Goal: Task Accomplishment & Management: Complete application form

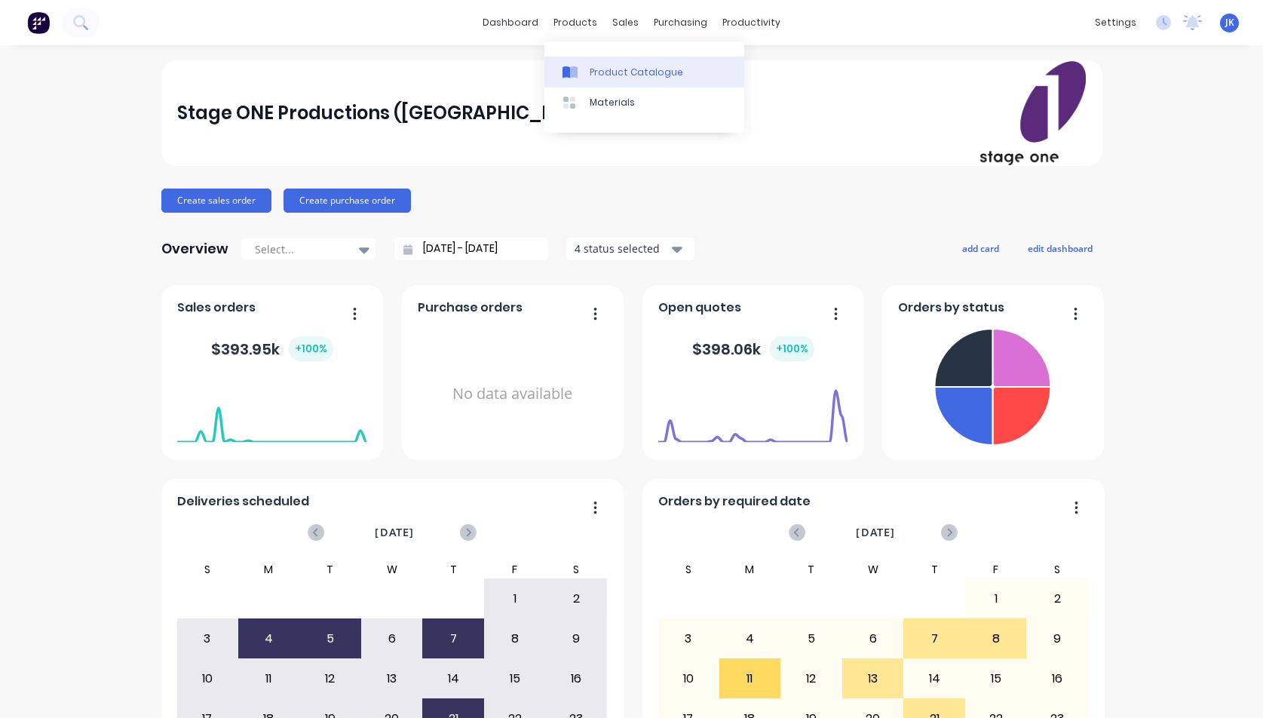
click at [618, 73] on div "Product Catalogue" at bounding box center [637, 73] width 94 height 14
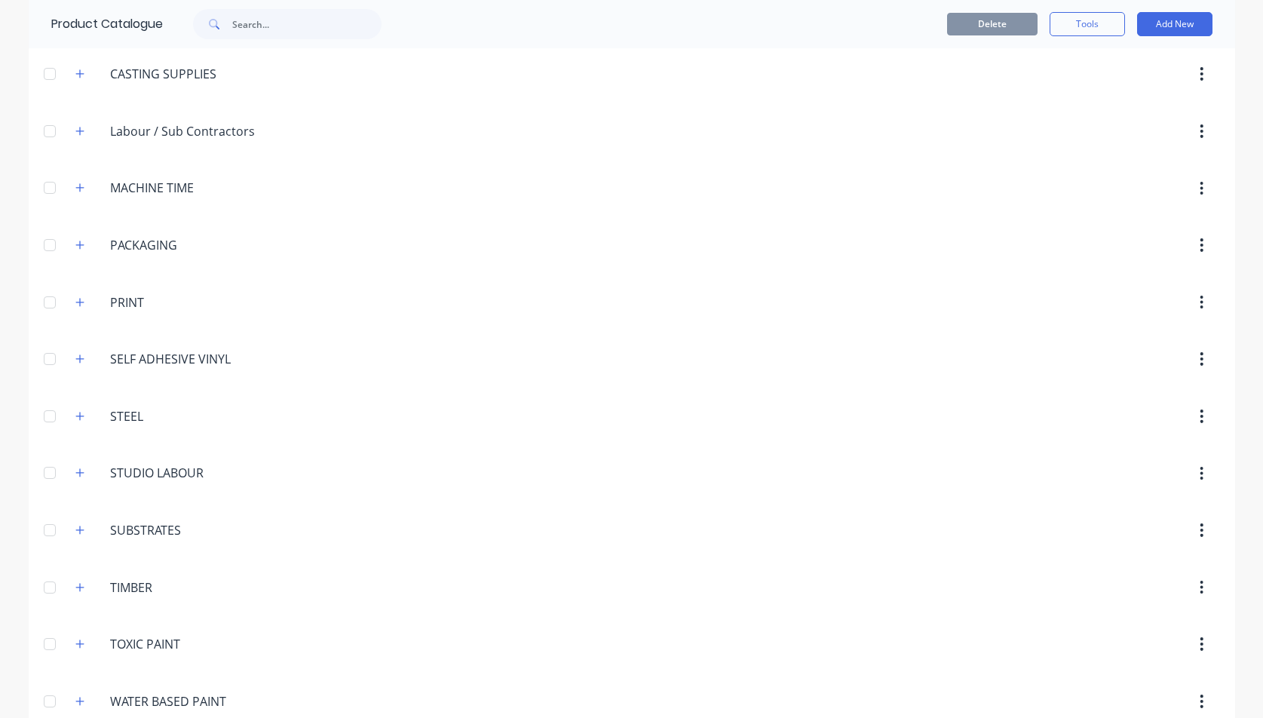
scroll to position [367, 0]
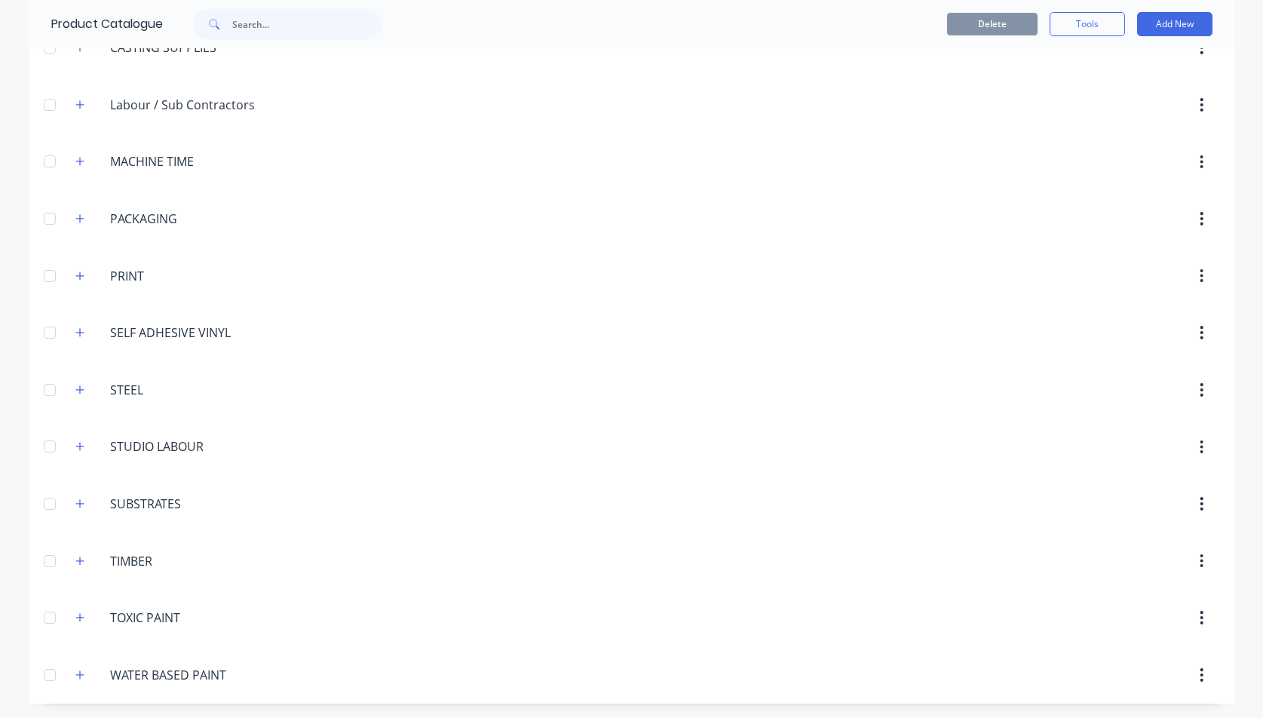
click at [46, 559] on div at bounding box center [50, 561] width 30 height 30
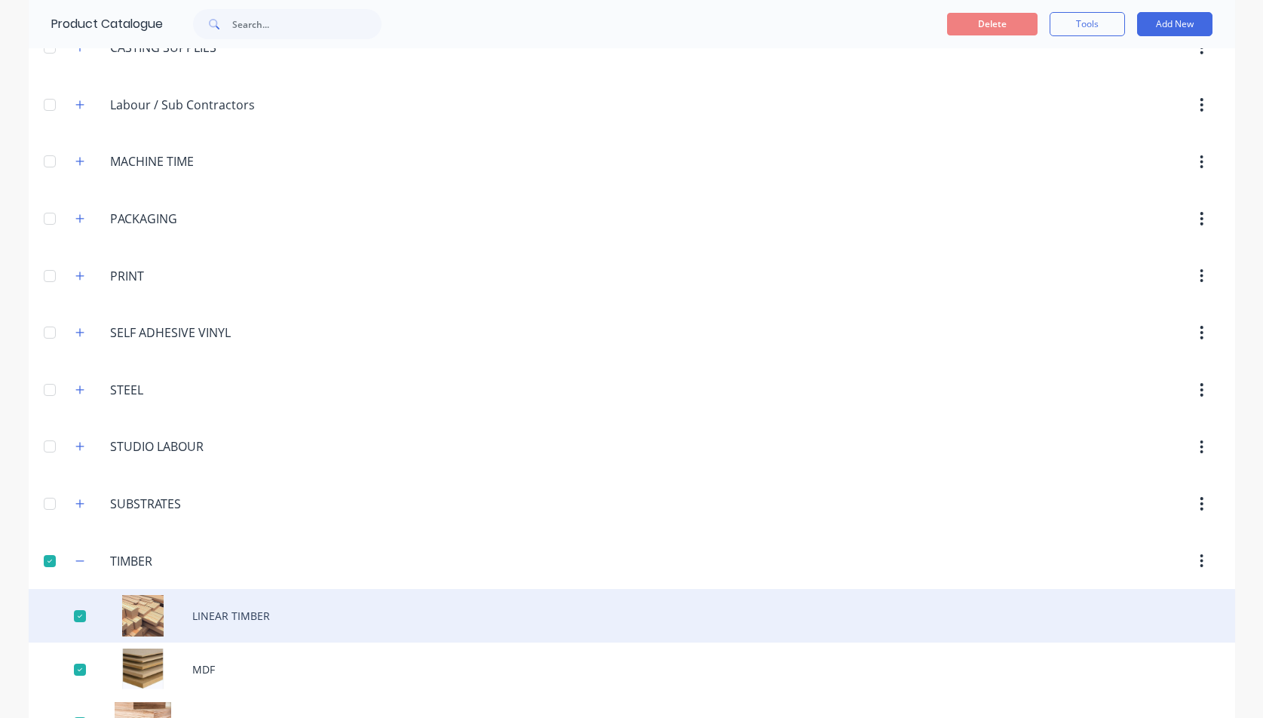
click at [210, 617] on div "LINEAR TIMBER" at bounding box center [632, 616] width 1207 height 54
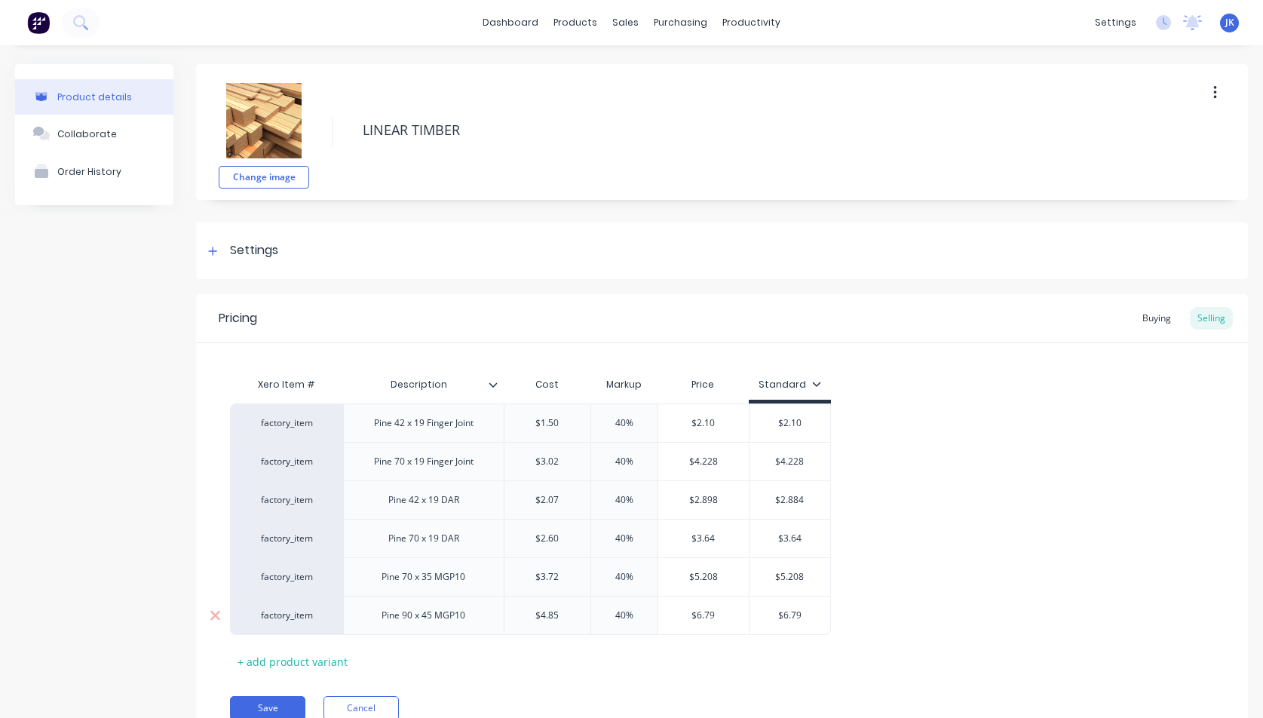
type textarea "x"
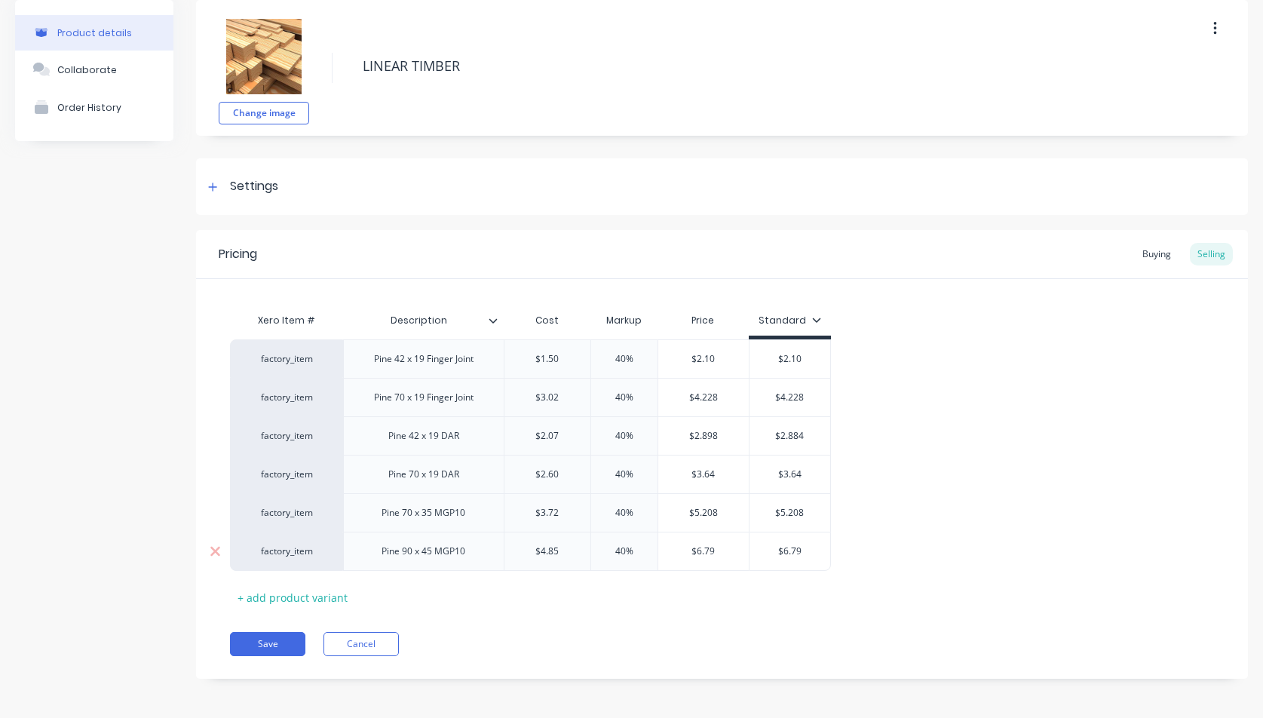
scroll to position [66, 0]
type input "$1.50"
drag, startPoint x: 551, startPoint y: 356, endPoint x: 560, endPoint y: 355, distance: 9.1
click at [560, 355] on input "$1.50" at bounding box center [548, 357] width 86 height 14
type textarea "x"
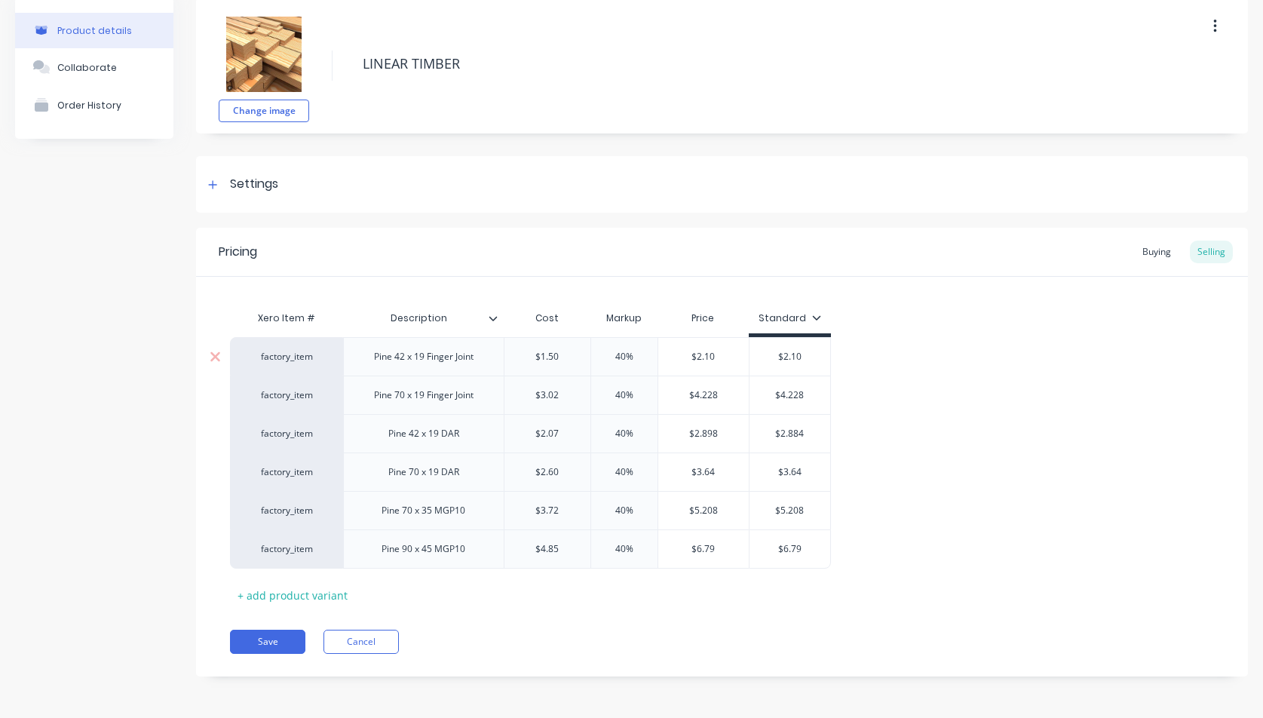
type input "$1.9"
type textarea "x"
type input "$1.94"
click at [908, 367] on div "factory_item Pine 42 x 19 Finger Joint $1.94 $1.94 40% $2.716 $2.10 factory_ite…" at bounding box center [722, 453] width 984 height 232
click at [891, 426] on div "factory_item Pine 42 x 19 Finger Joint $1.94 $1.94 40% $2.716 $2.10 factory_ite…" at bounding box center [722, 453] width 984 height 232
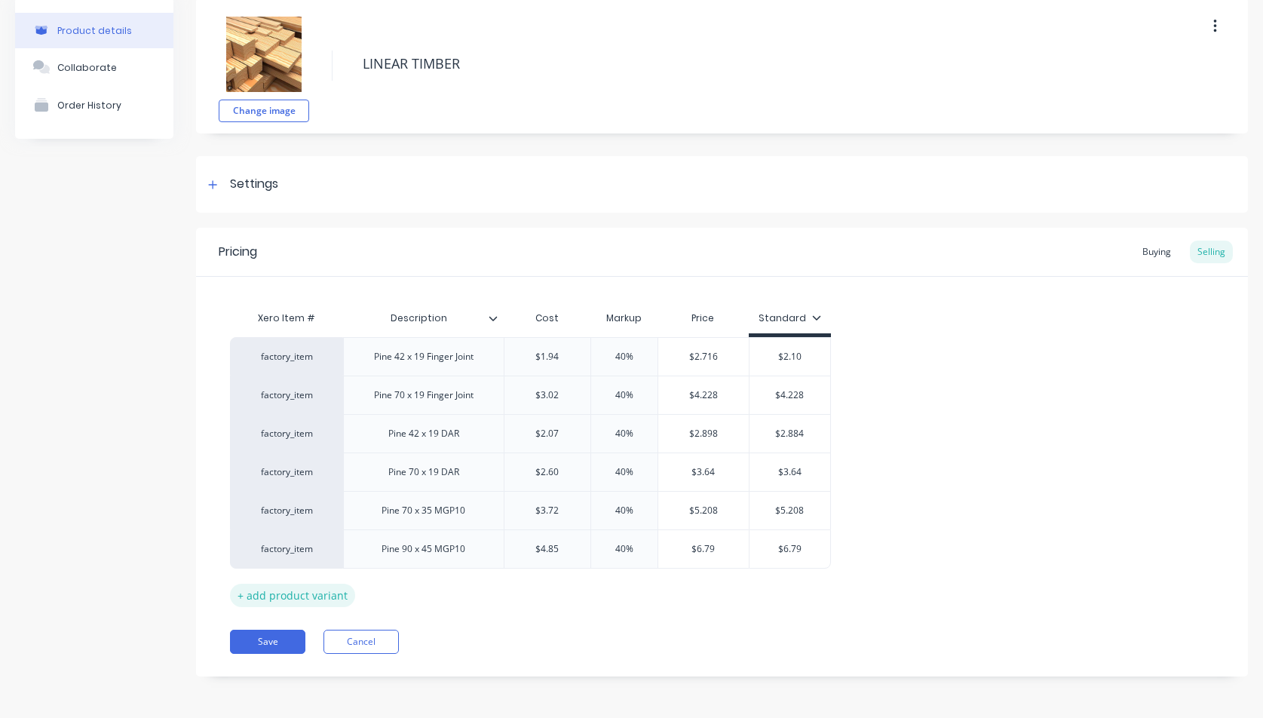
click at [280, 596] on div "+ add product variant" at bounding box center [292, 595] width 125 height 23
type textarea "x"
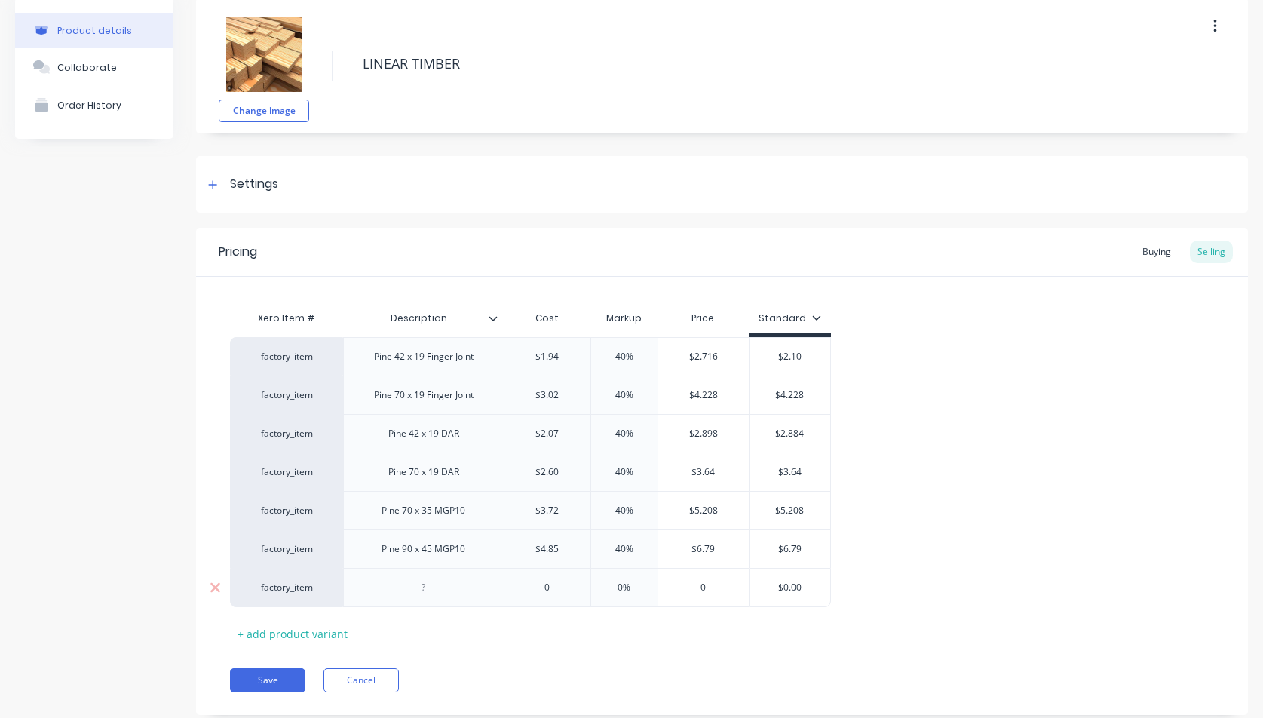
click at [428, 584] on div at bounding box center [423, 588] width 75 height 20
type textarea "x"
type input "0"
click at [545, 590] on input "0" at bounding box center [548, 588] width 86 height 14
drag, startPoint x: 542, startPoint y: 588, endPoint x: 557, endPoint y: 586, distance: 15.2
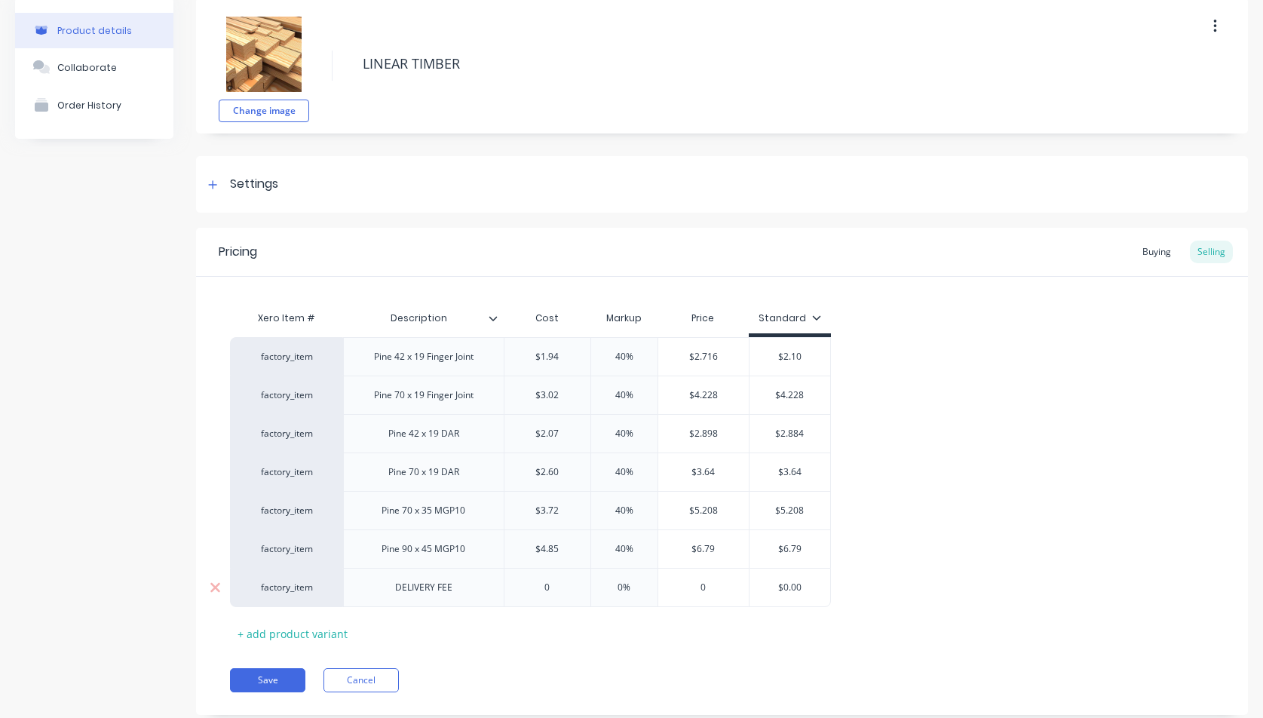
click at [557, 587] on input "0" at bounding box center [548, 588] width 86 height 14
type textarea "x"
type input "6"
type textarea "x"
type input "66.00"
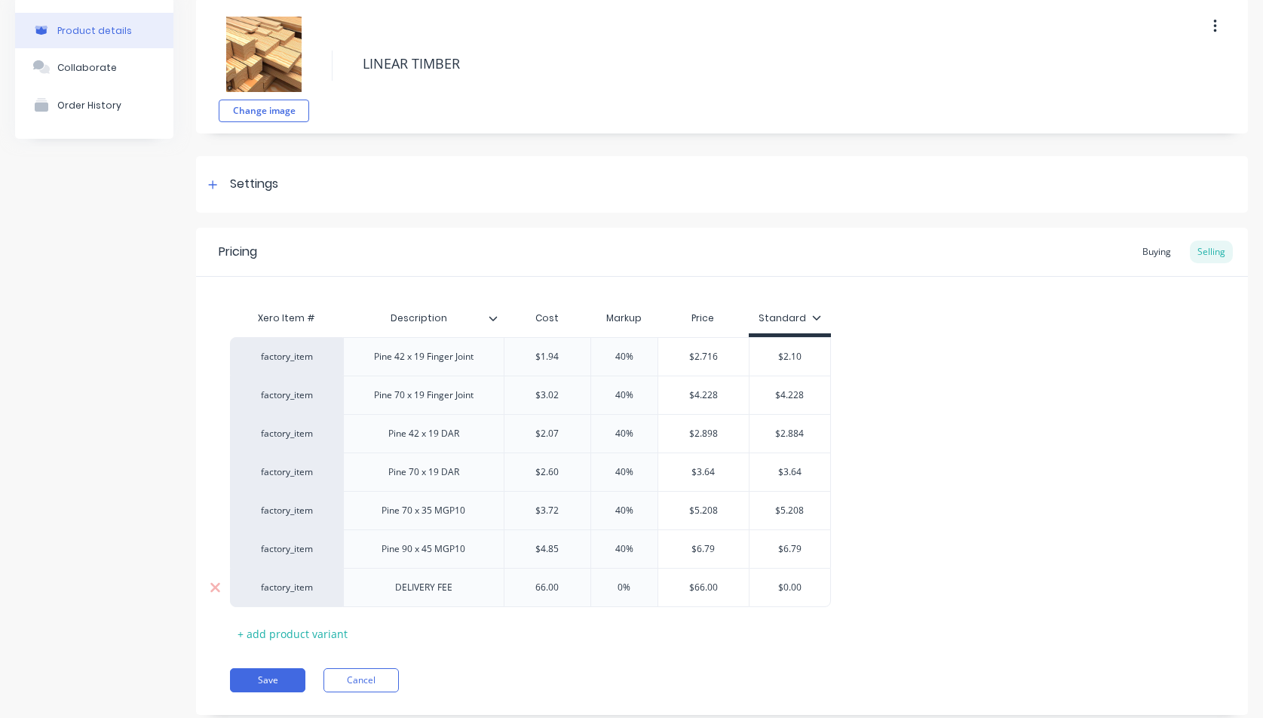
type input "0%"
click at [618, 586] on input "0%" at bounding box center [624, 588] width 75 height 14
type textarea "x"
type input "10%"
click at [707, 629] on div "Xero Item # Description Cost Markup Price Standard factory_item Pine 42 x 19 Fi…" at bounding box center [722, 474] width 984 height 342
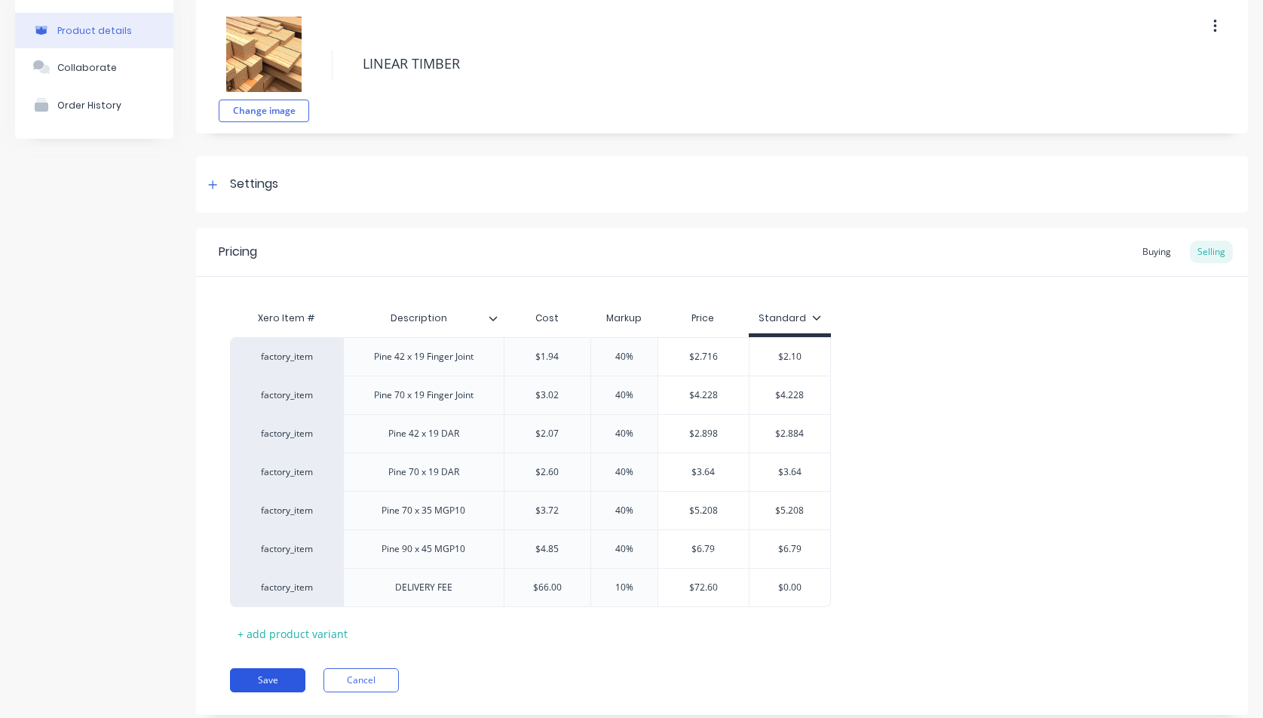
click at [270, 680] on button "Save" at bounding box center [267, 680] width 75 height 24
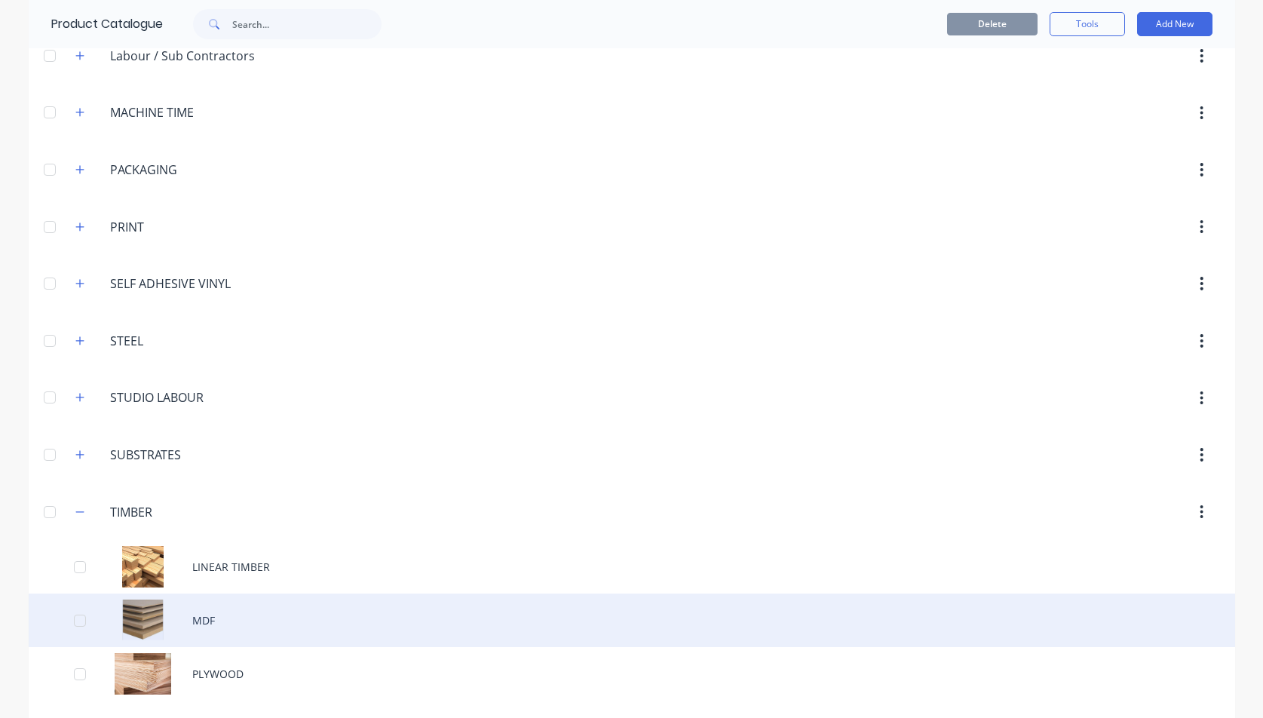
scroll to position [453, 0]
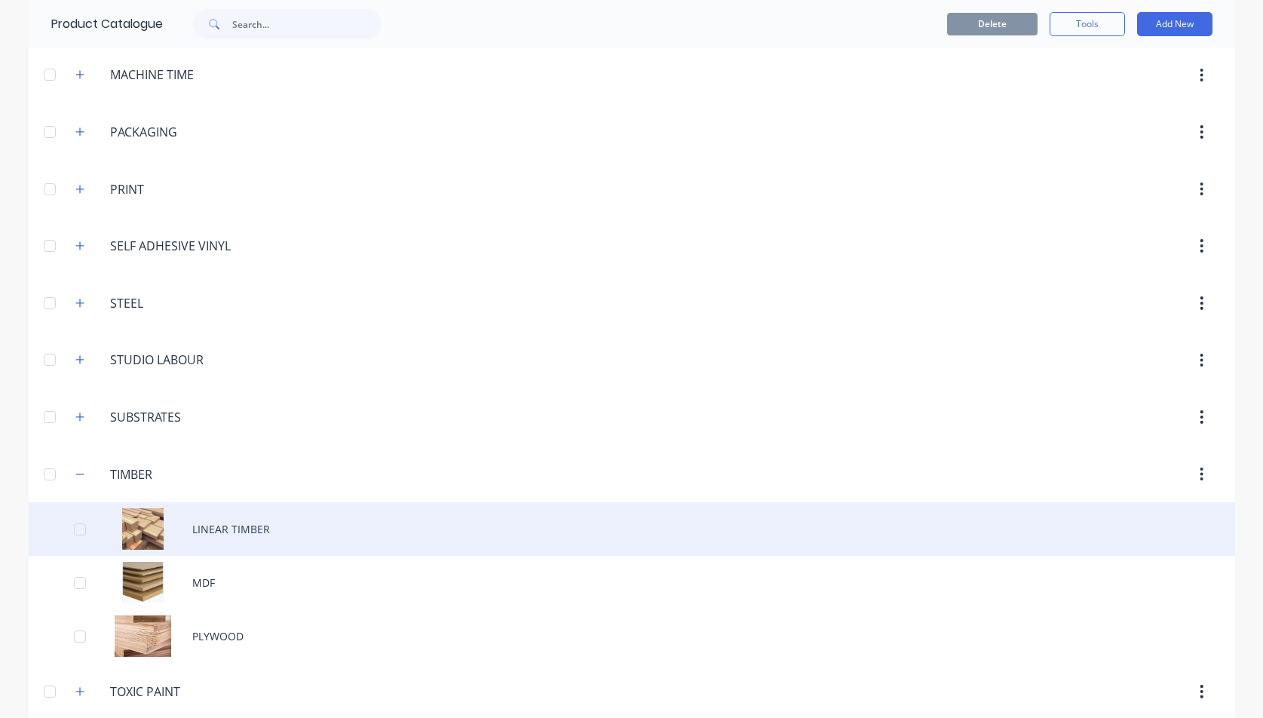
click at [74, 528] on div at bounding box center [80, 529] width 30 height 30
click at [151, 526] on div "LINEAR TIMBER" at bounding box center [632, 529] width 1207 height 54
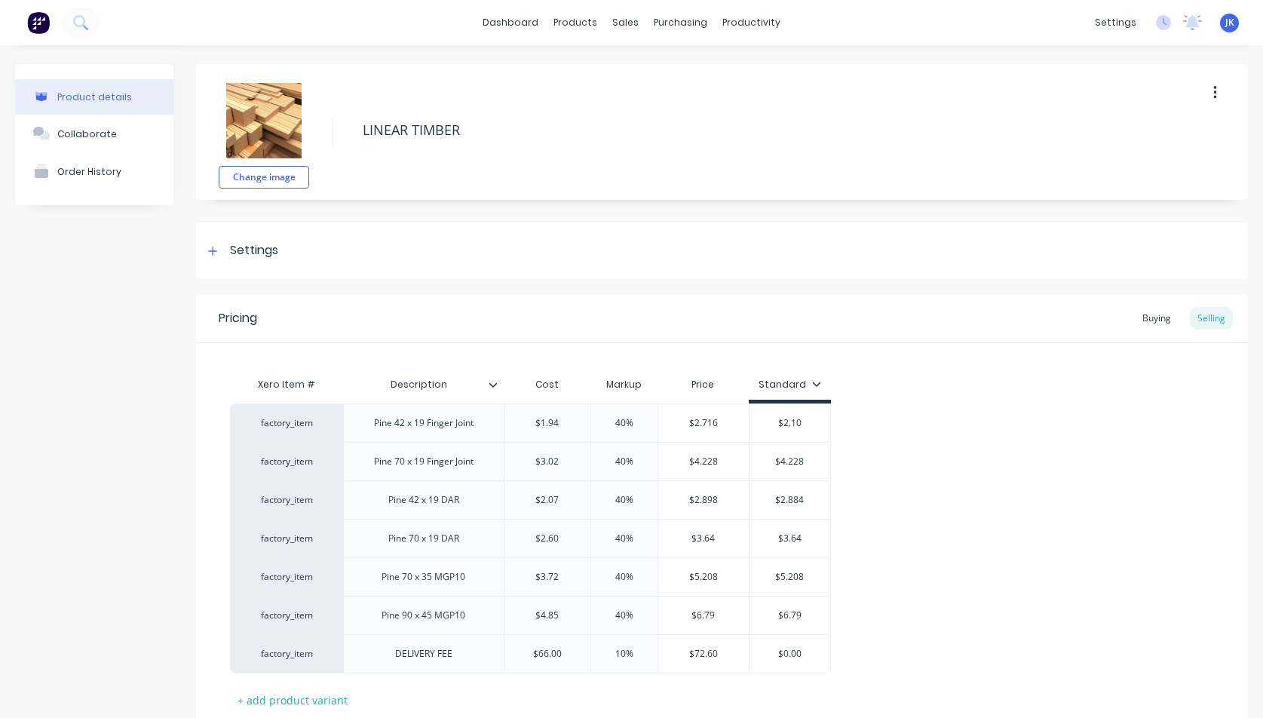
type textarea "x"
type input "$1.94"
click at [560, 426] on input "$1.94" at bounding box center [548, 423] width 86 height 14
type textarea "x"
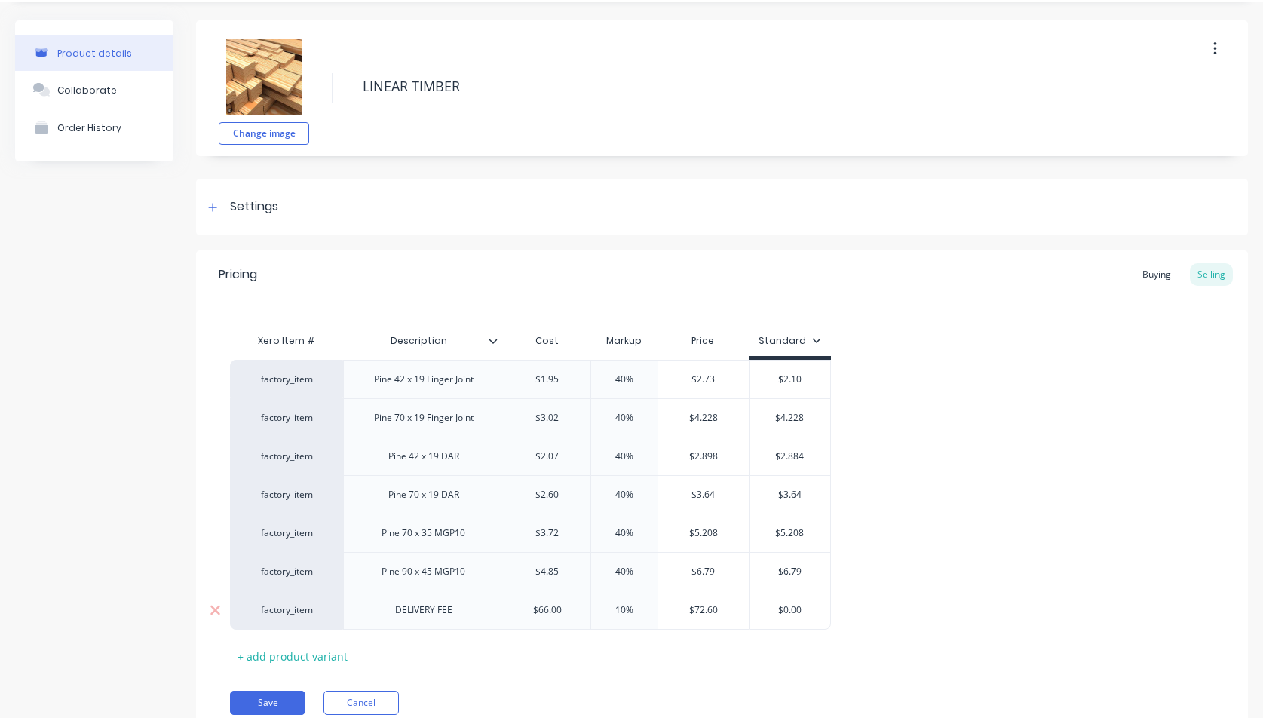
scroll to position [105, 0]
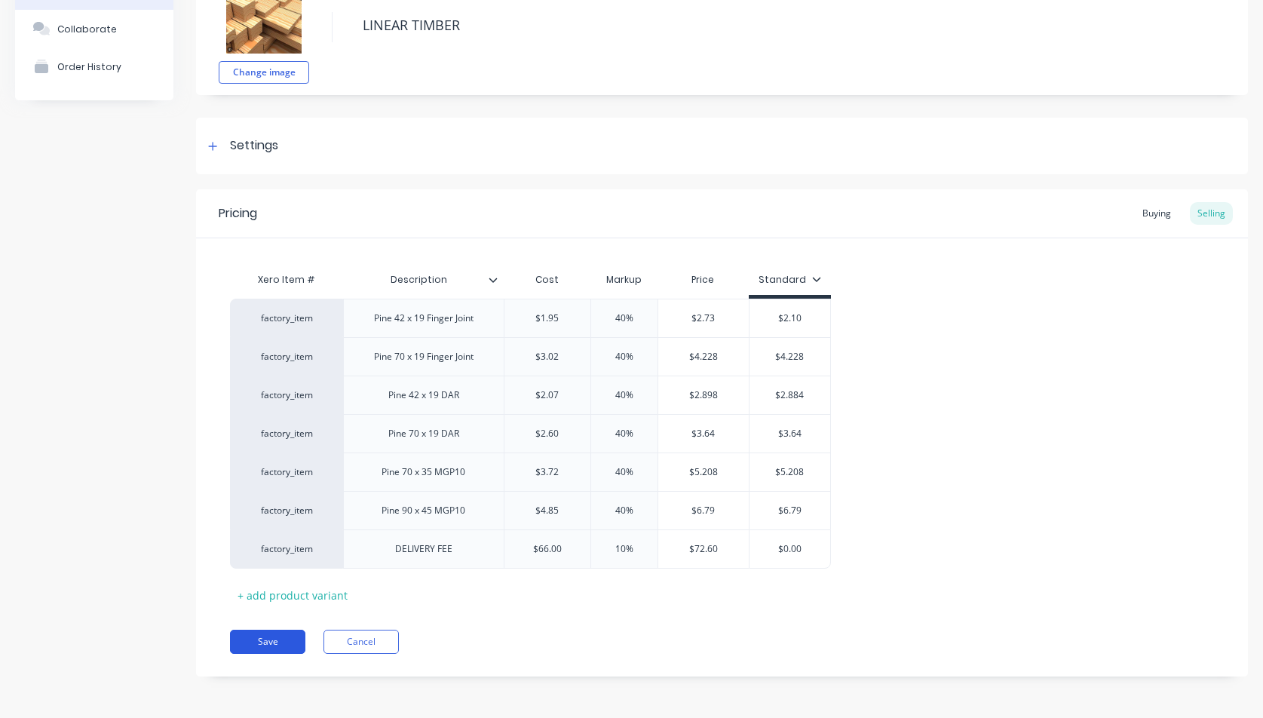
type input "$1.95"
click at [265, 641] on button "Save" at bounding box center [267, 642] width 75 height 24
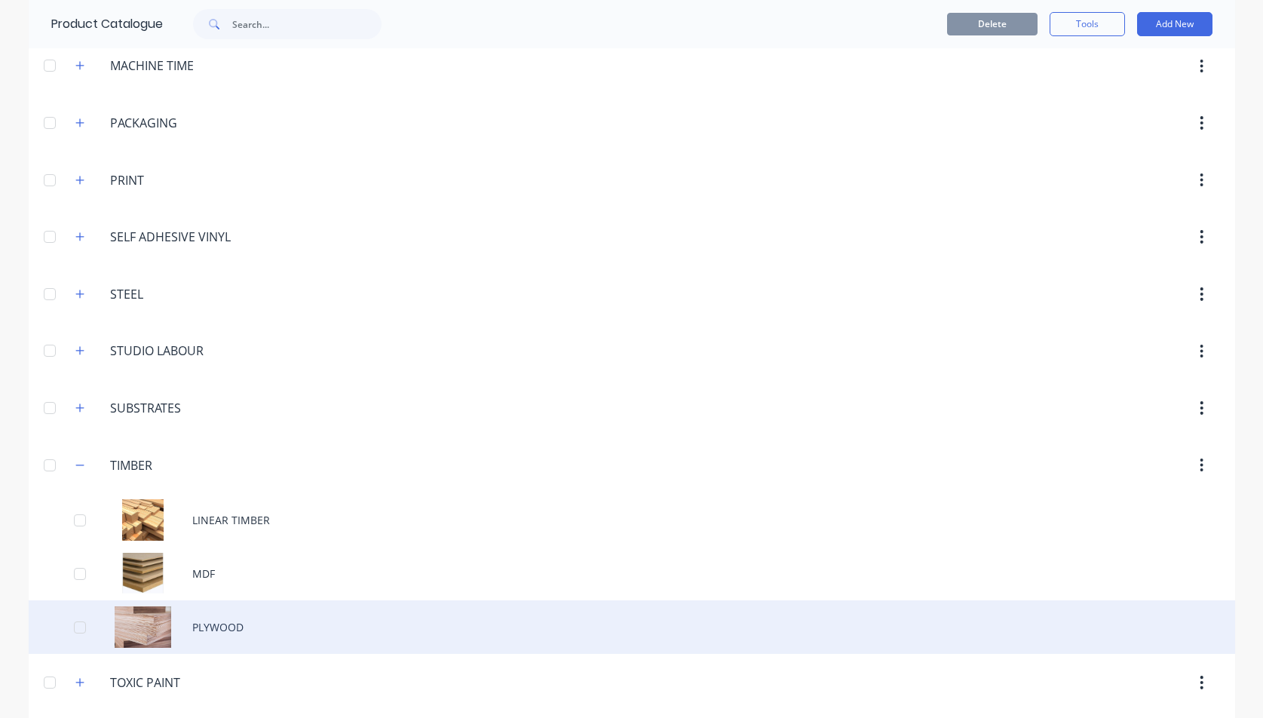
scroll to position [464, 0]
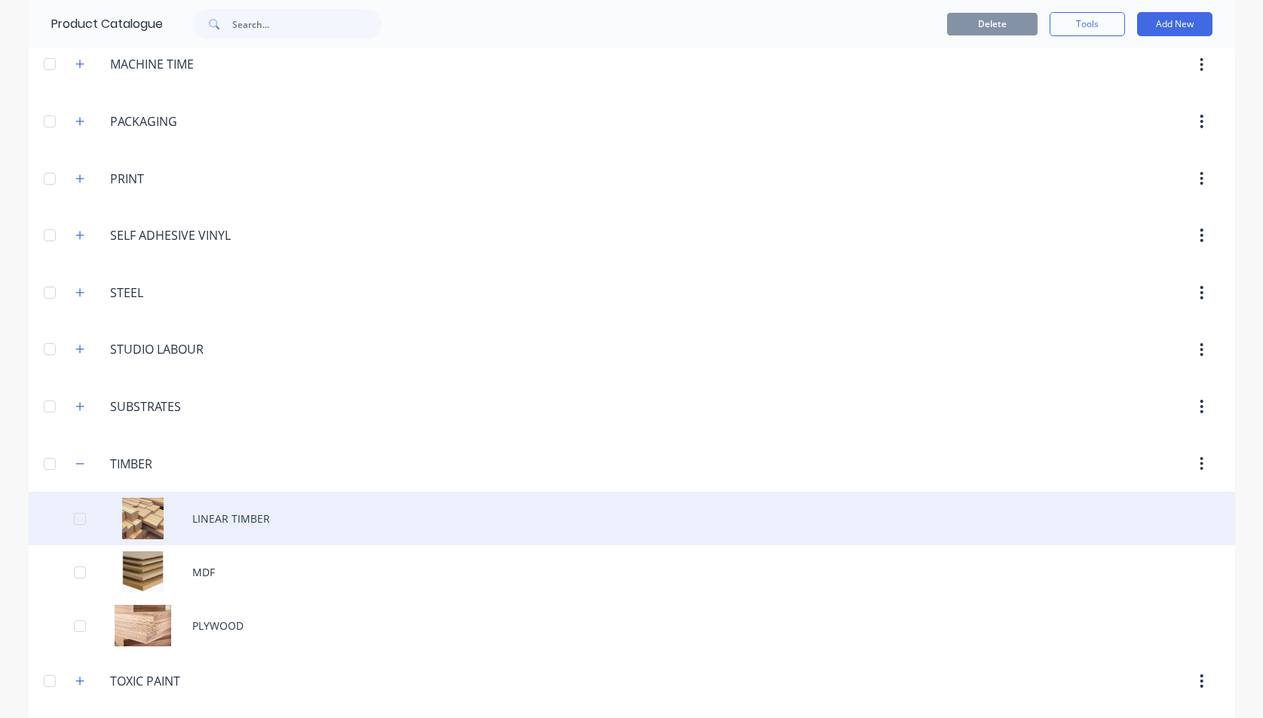
click at [75, 519] on div at bounding box center [80, 519] width 30 height 30
click at [139, 517] on div "LINEAR TIMBER" at bounding box center [632, 519] width 1207 height 54
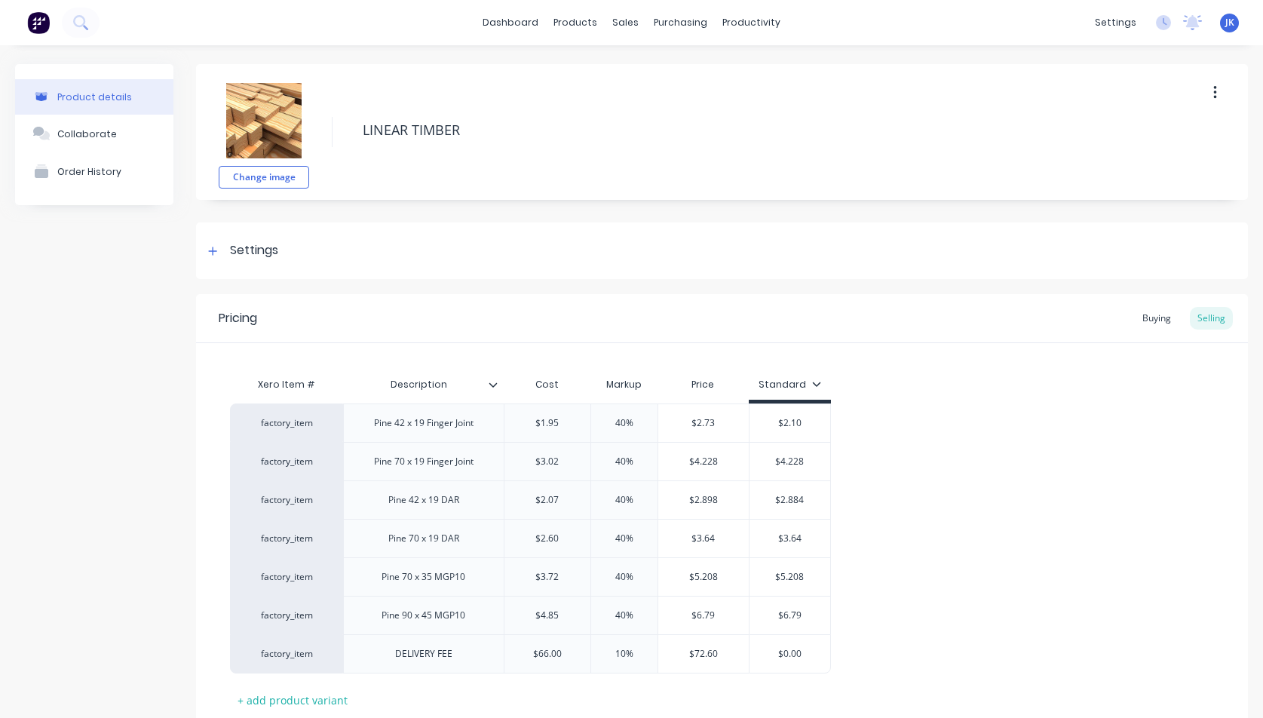
type textarea "x"
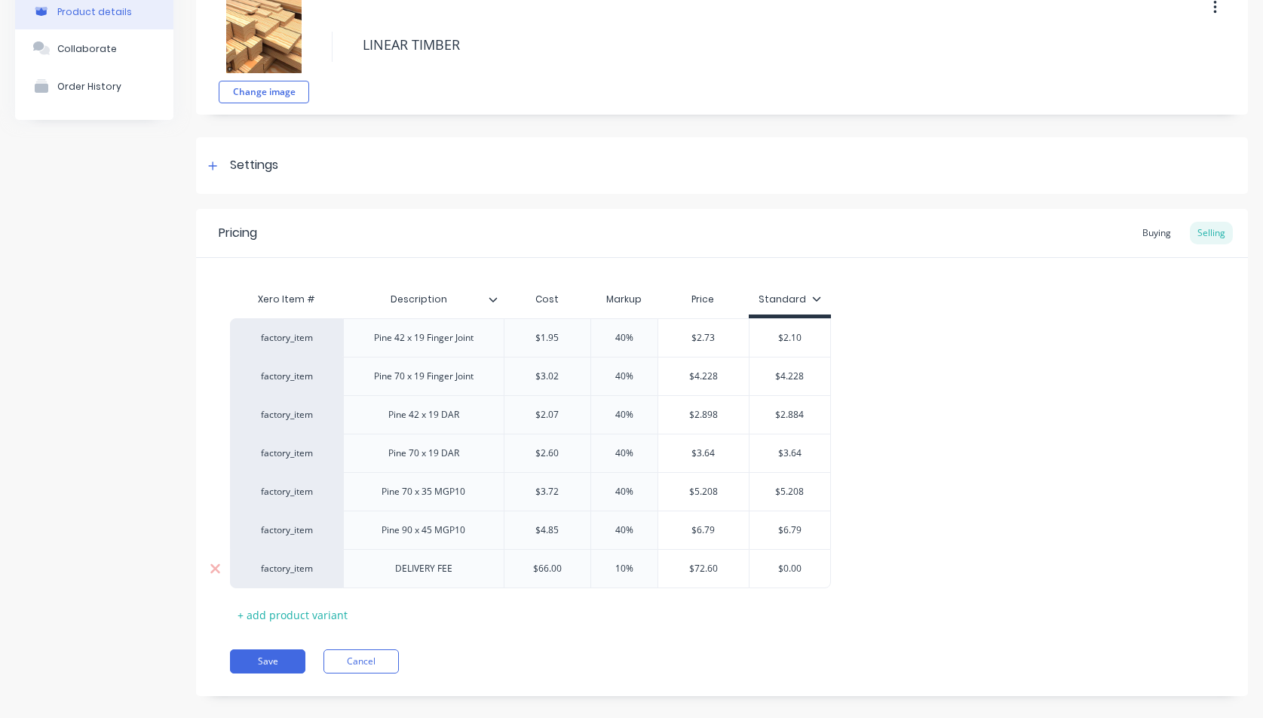
scroll to position [62, 0]
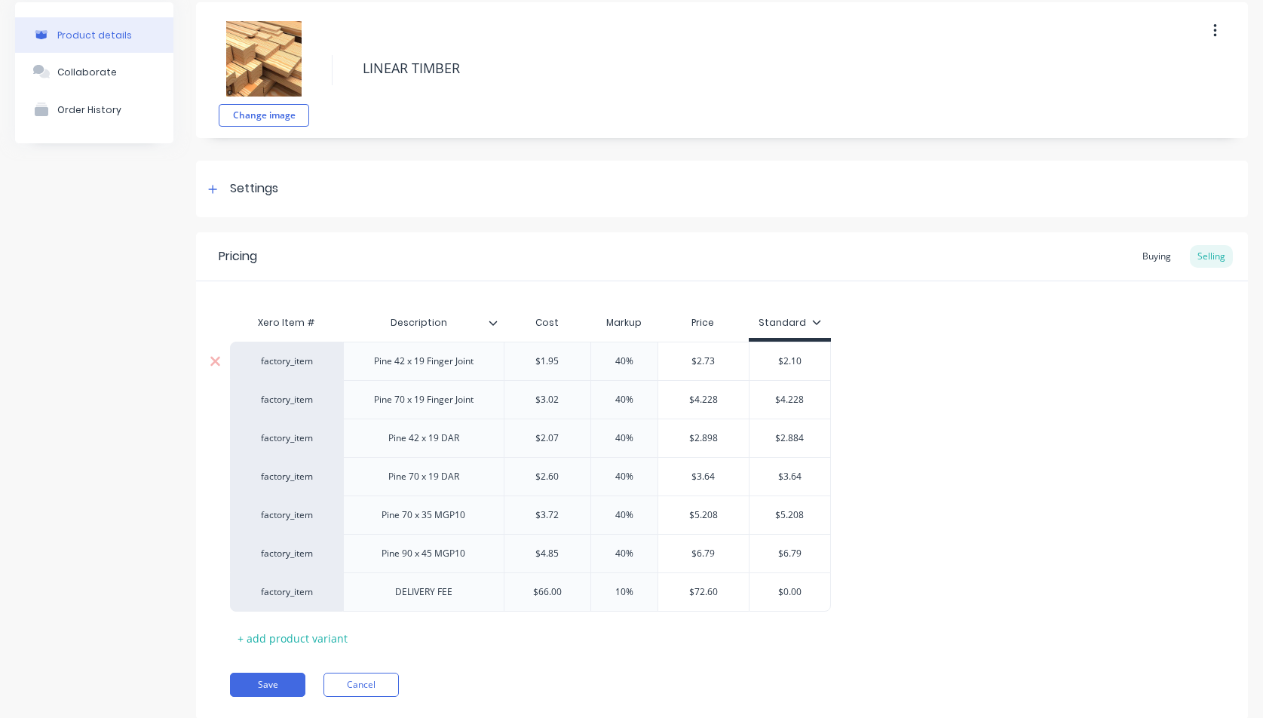
type input "$1.95"
click at [560, 360] on input "$1.95" at bounding box center [548, 361] width 86 height 14
type textarea "x"
click at [525, 423] on div "$2.07" at bounding box center [548, 438] width 86 height 38
type input "$1.80"
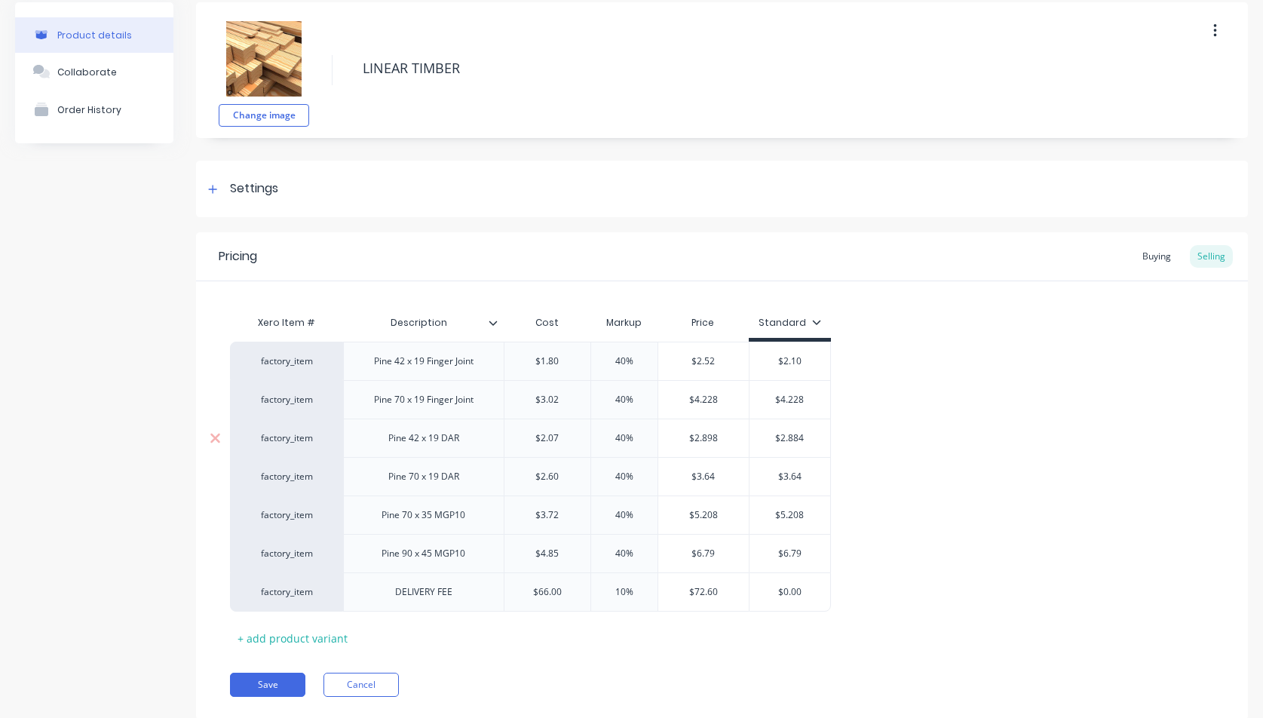
type input "$2.07"
click at [977, 484] on div "factory_item Pine 42 x 19 Finger Joint $1.80 $1.80 40% $2.52 $2.10 factory_item…" at bounding box center [722, 477] width 984 height 270
click at [261, 683] on button "Save" at bounding box center [267, 685] width 75 height 24
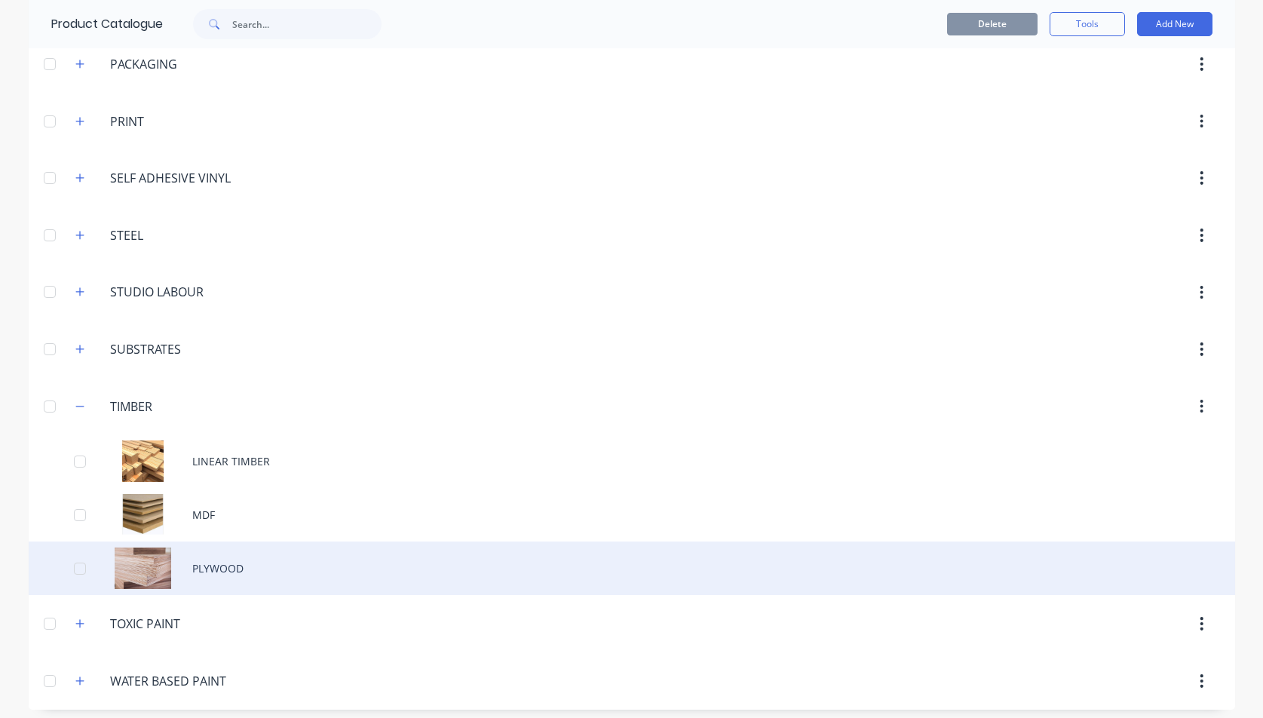
scroll to position [527, 0]
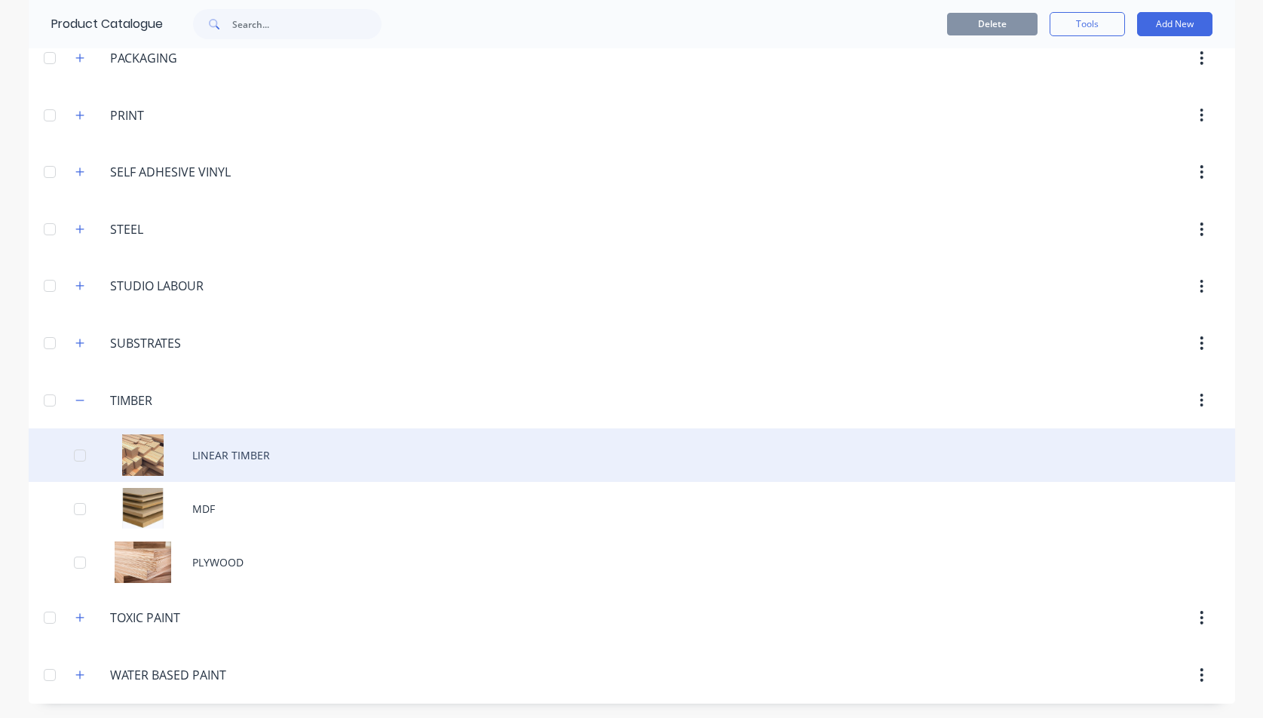
click at [75, 455] on div at bounding box center [80, 455] width 30 height 30
click at [195, 455] on div "LINEAR TIMBER" at bounding box center [632, 455] width 1207 height 54
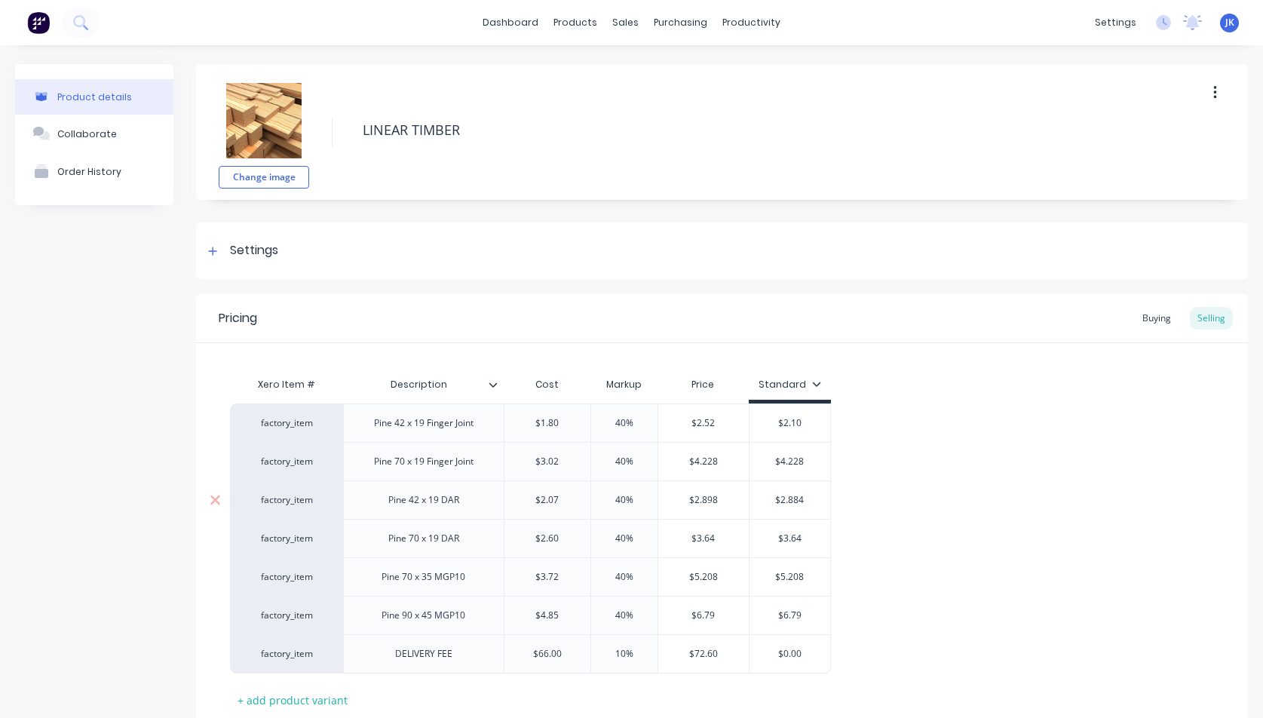
type textarea "x"
click at [548, 652] on input "$66.00" at bounding box center [548, 654] width 86 height 14
type input "$60.00"
type textarea "x"
type input "$60.00"
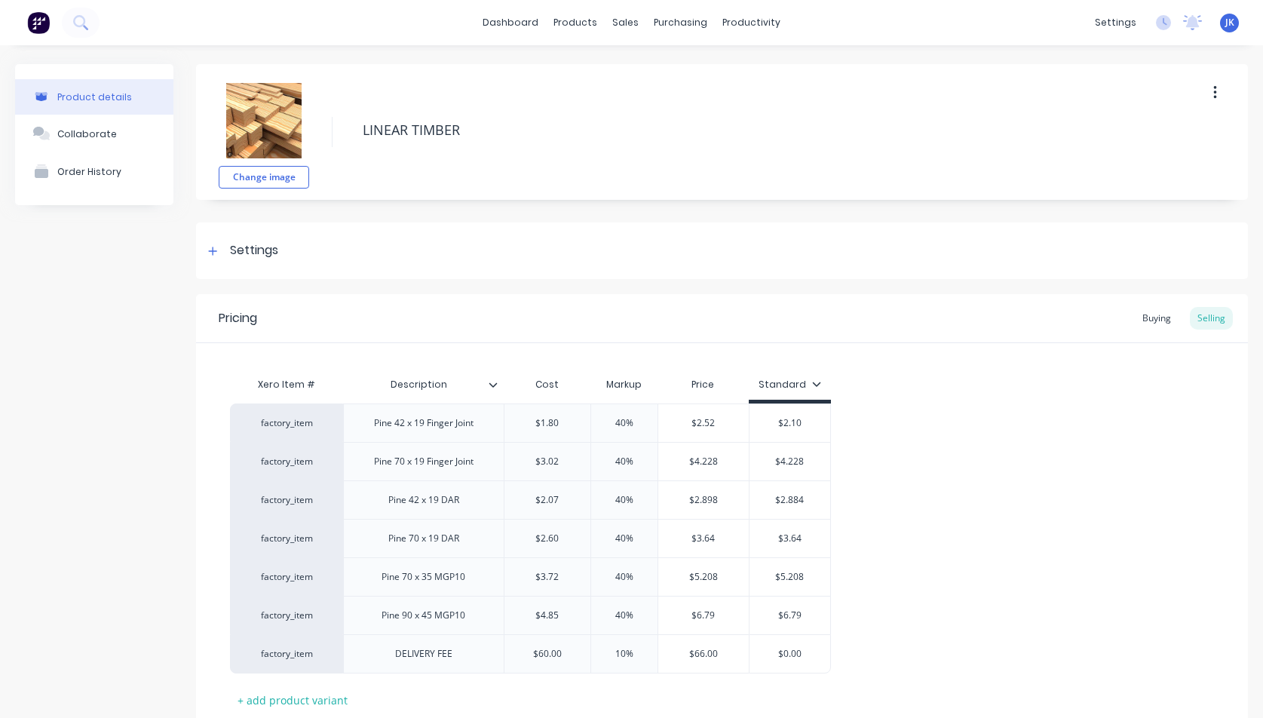
click at [889, 580] on div "factory_item Pine 42 x 19 Finger Joint $1.80 40% $2.52 $2.10 factory_item Pine …" at bounding box center [722, 539] width 984 height 270
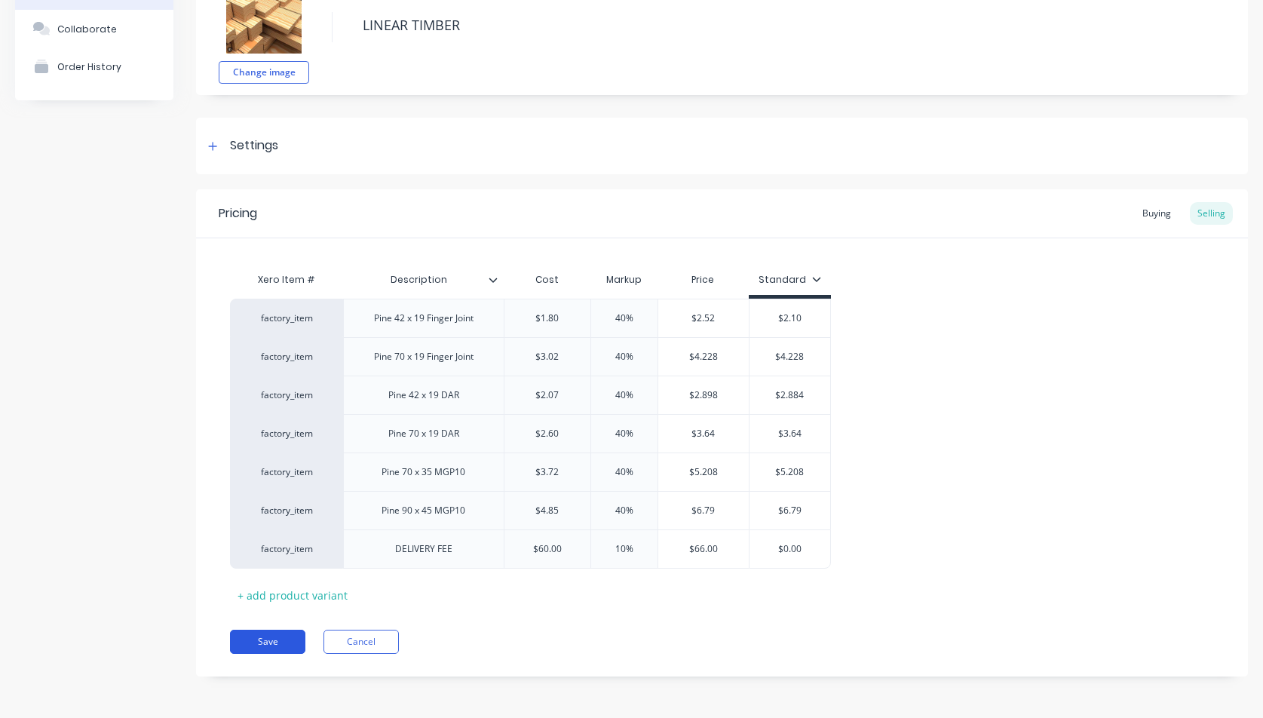
click at [286, 638] on button "Save" at bounding box center [267, 642] width 75 height 24
type textarea "x"
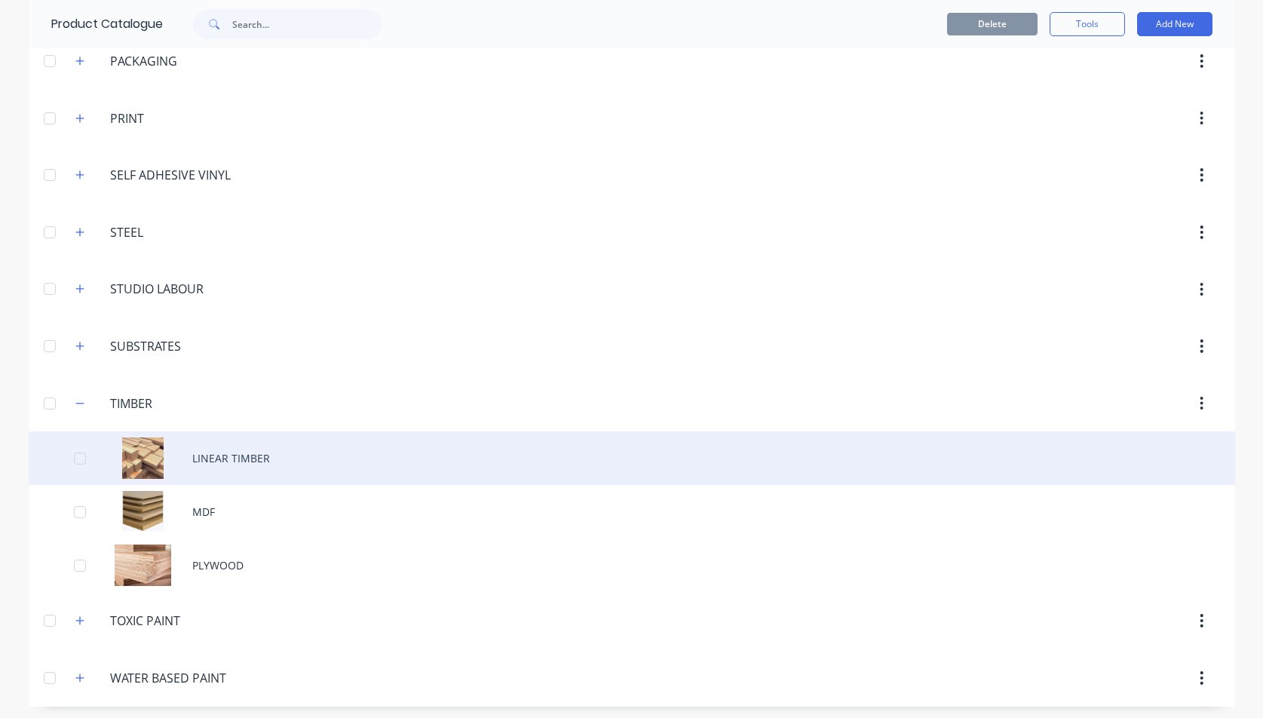
scroll to position [527, 0]
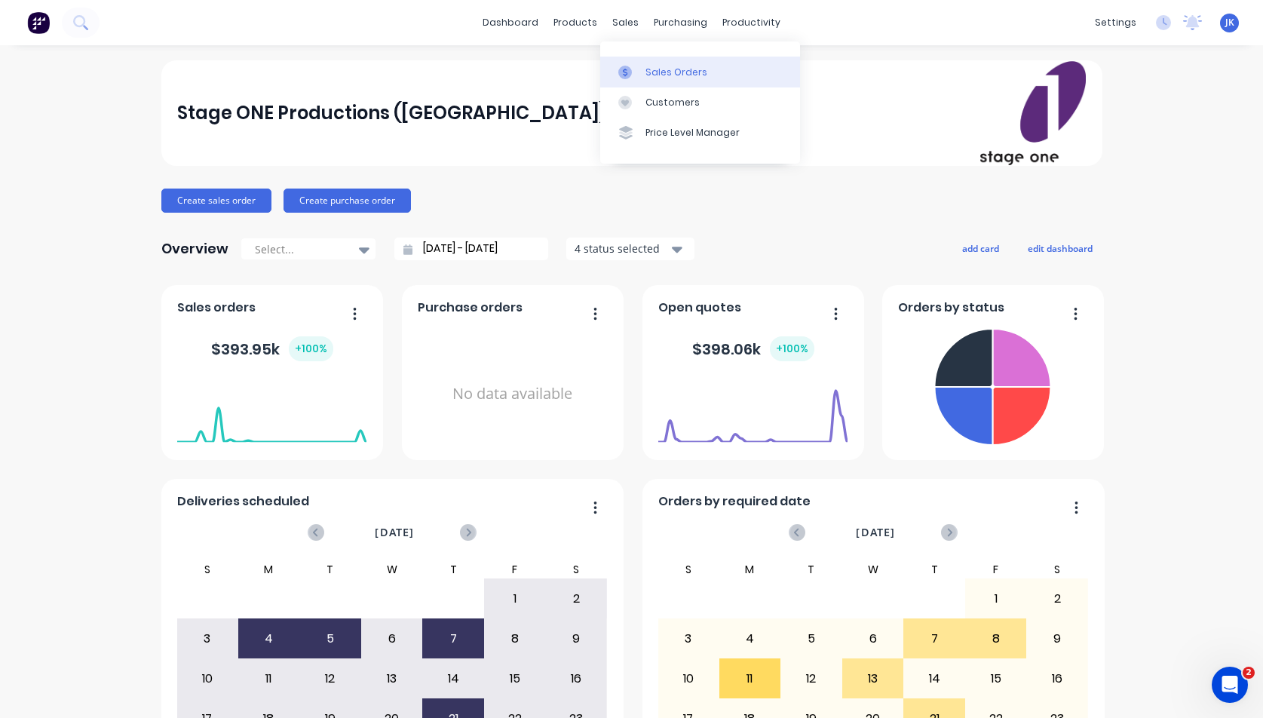
click at [674, 70] on div "Sales Orders" at bounding box center [677, 73] width 62 height 14
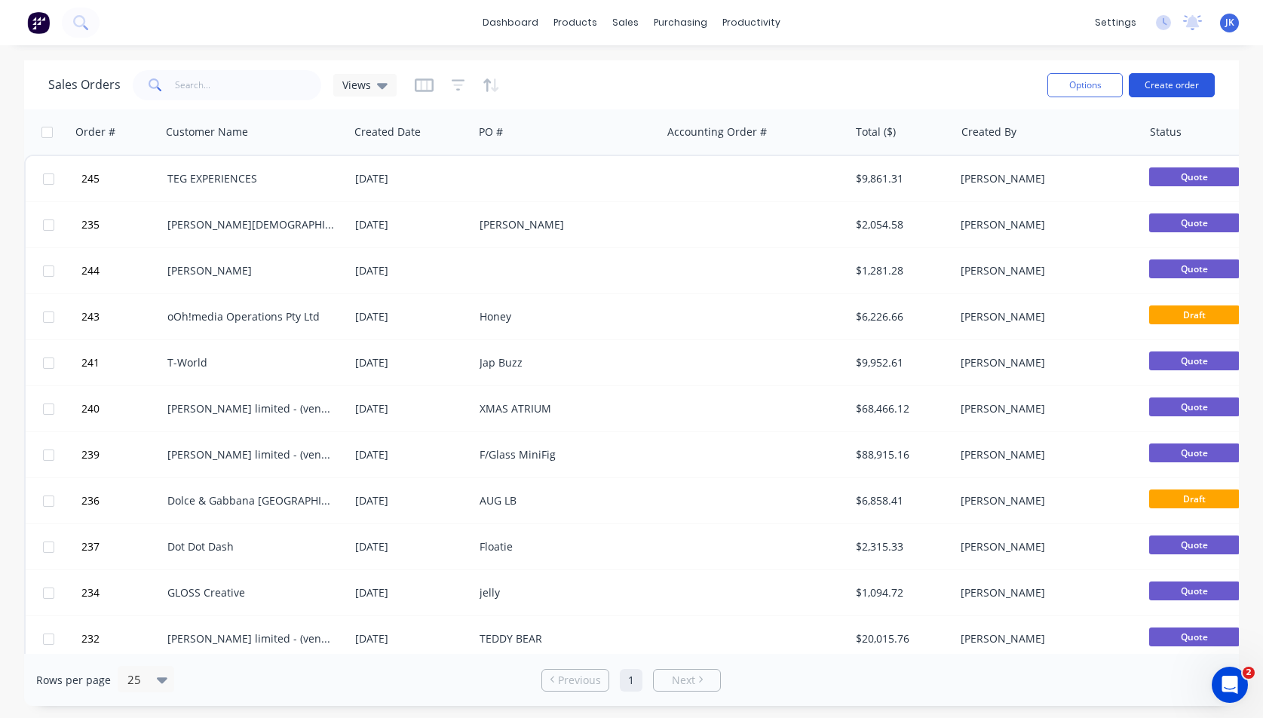
click at [1159, 84] on button "Create order" at bounding box center [1172, 85] width 86 height 24
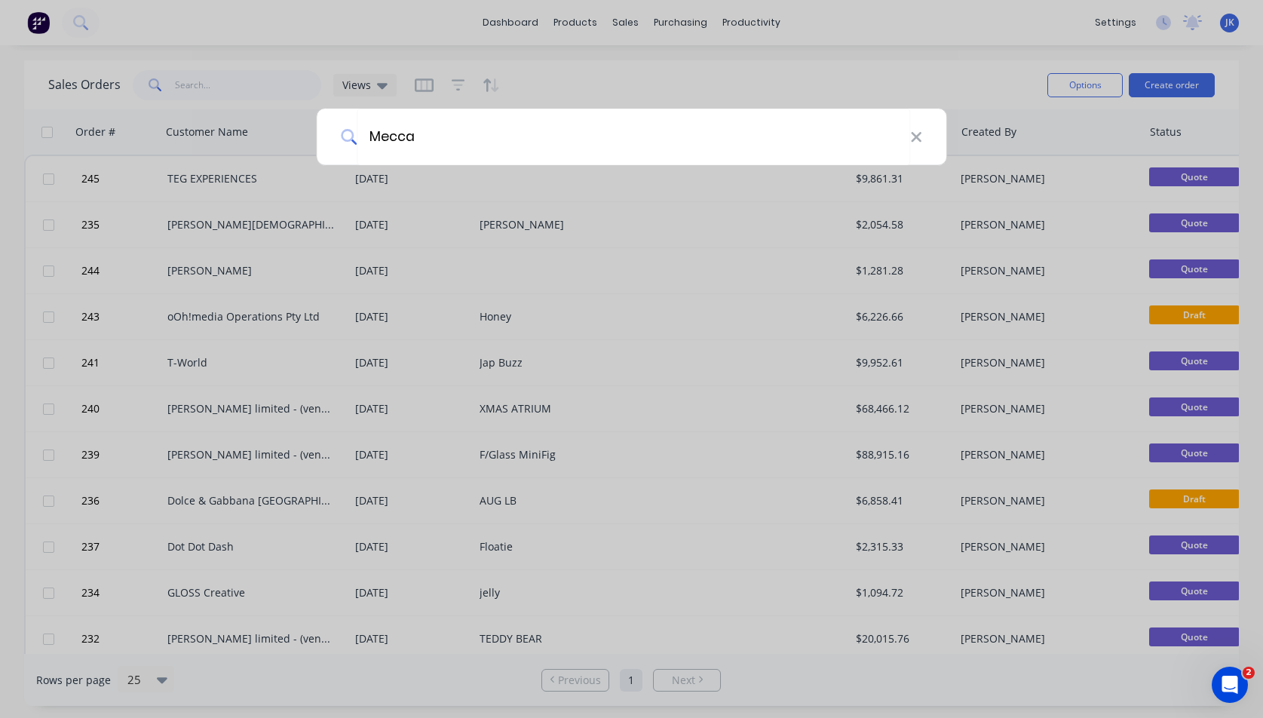
type input "Mecca"
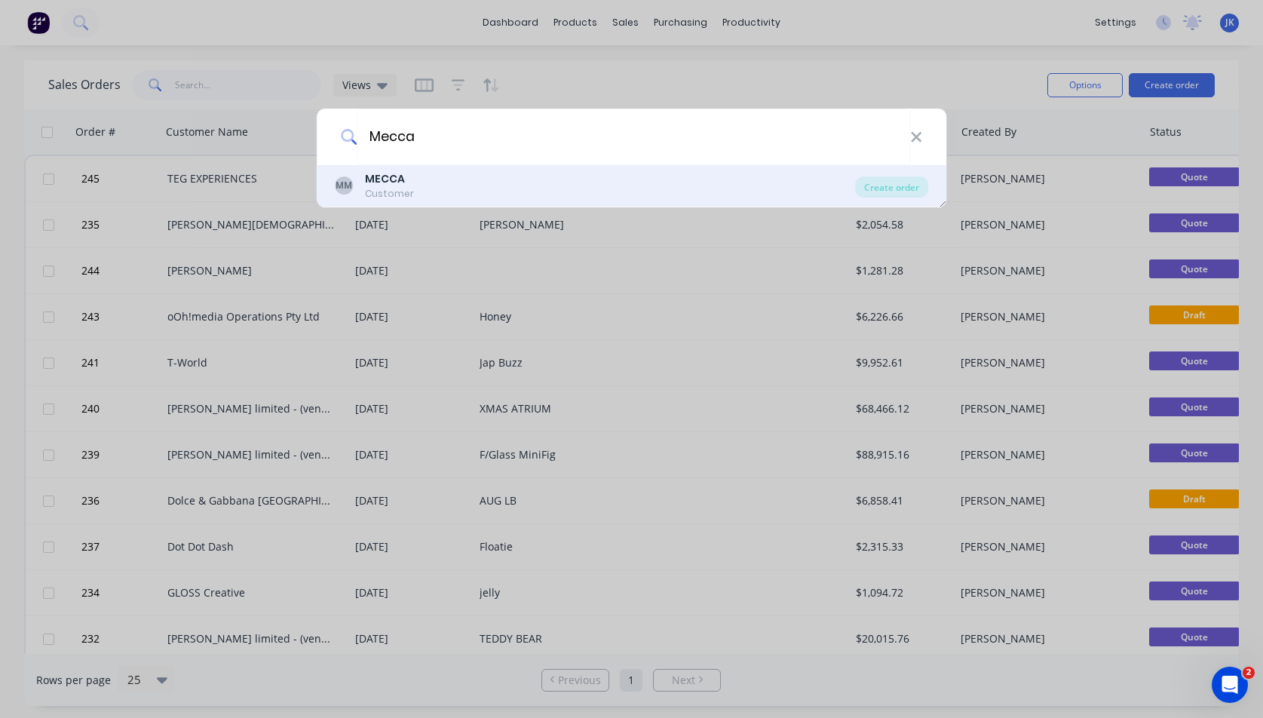
click at [377, 191] on div "Customer" at bounding box center [389, 194] width 49 height 14
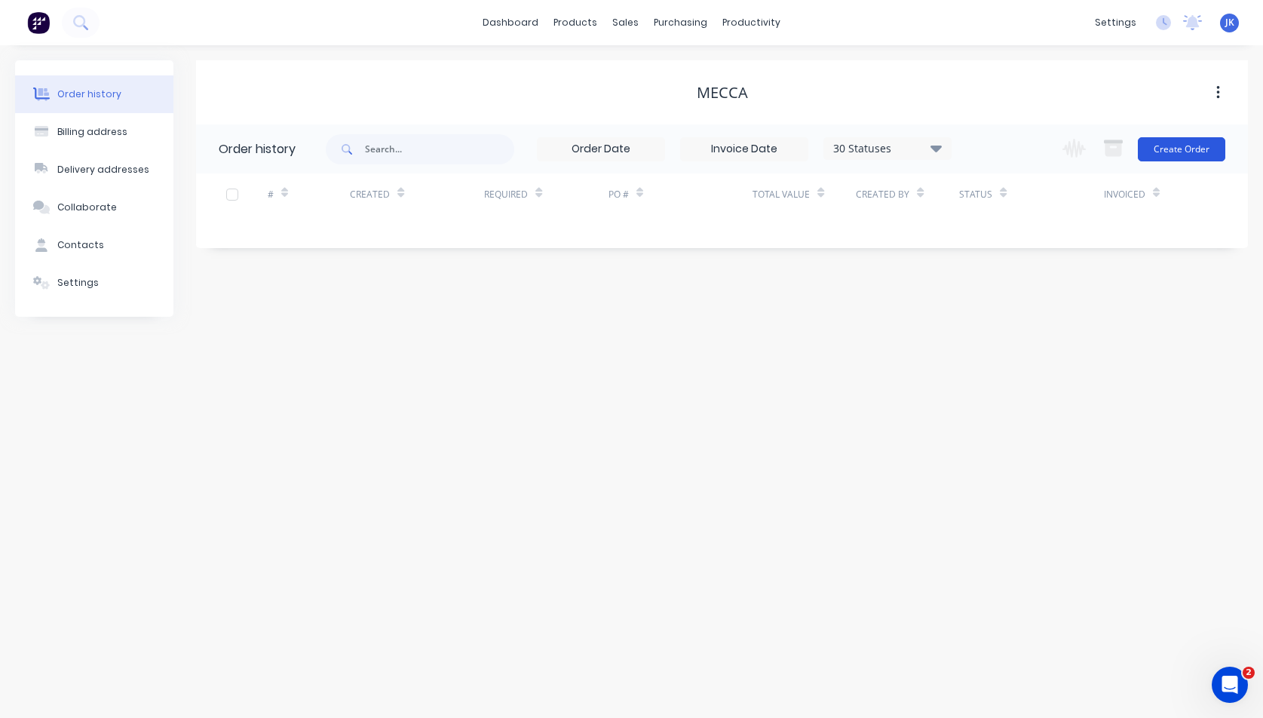
click at [1166, 149] on button "Create Order" at bounding box center [1181, 149] width 87 height 24
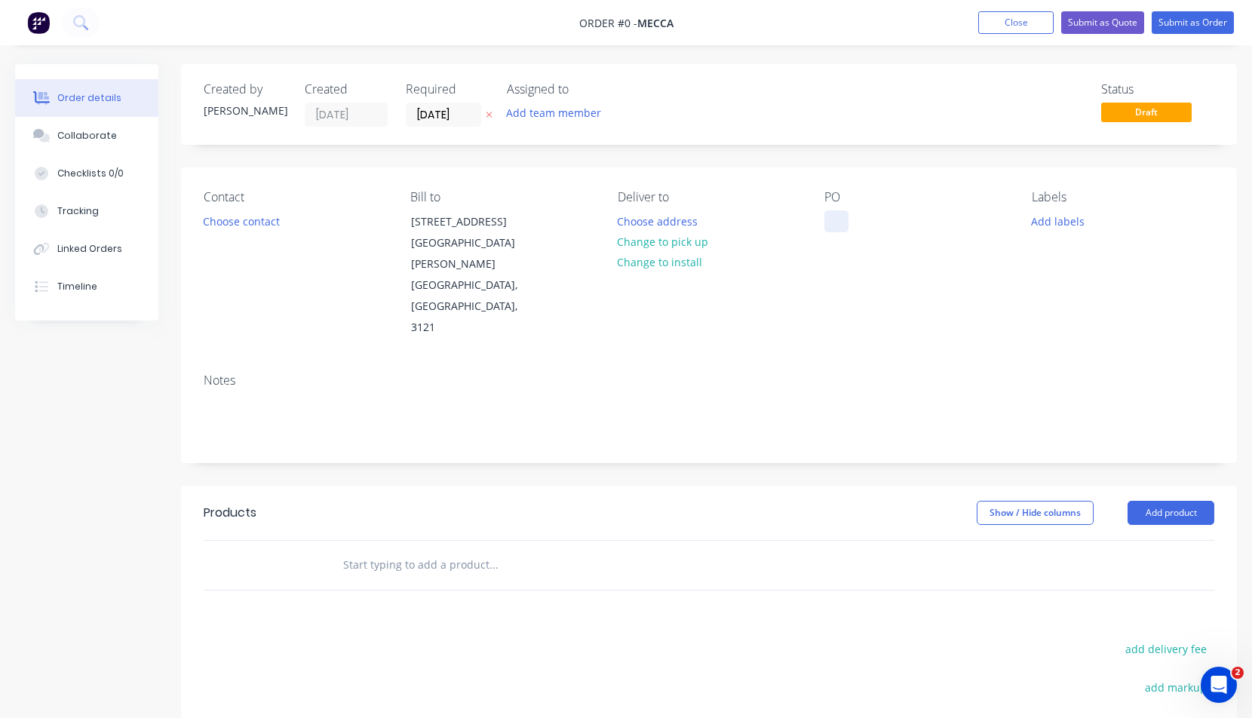
click at [833, 217] on div at bounding box center [836, 221] width 24 height 22
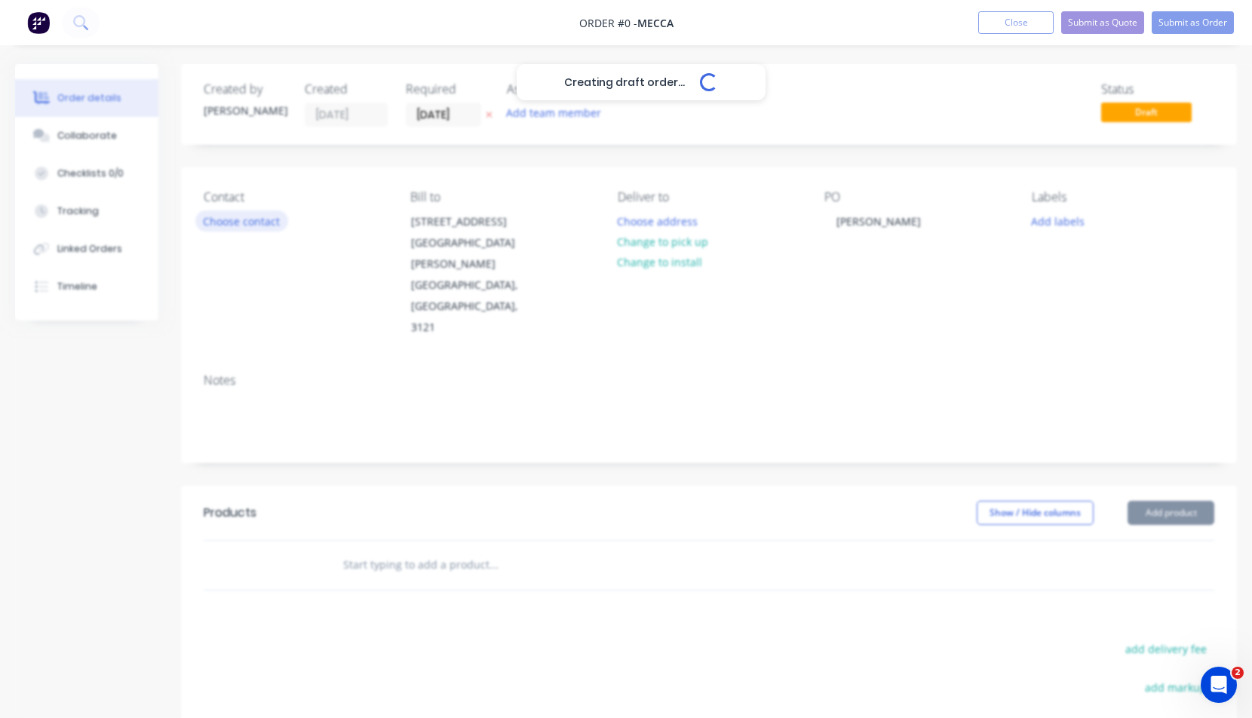
click at [244, 222] on div "Creating draft order... Loading... Order details Collaborate Checklists 0/0 Tra…" at bounding box center [626, 519] width 1252 height 911
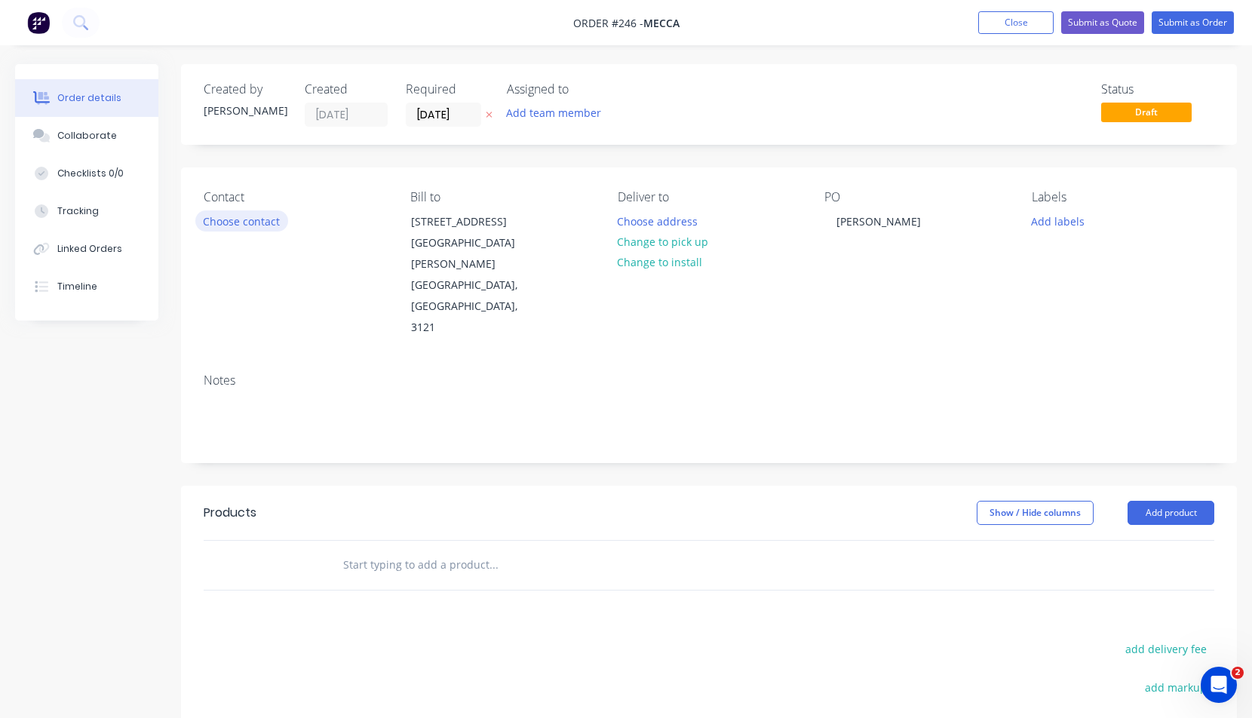
click at [245, 220] on button "Choose contact" at bounding box center [241, 220] width 93 height 20
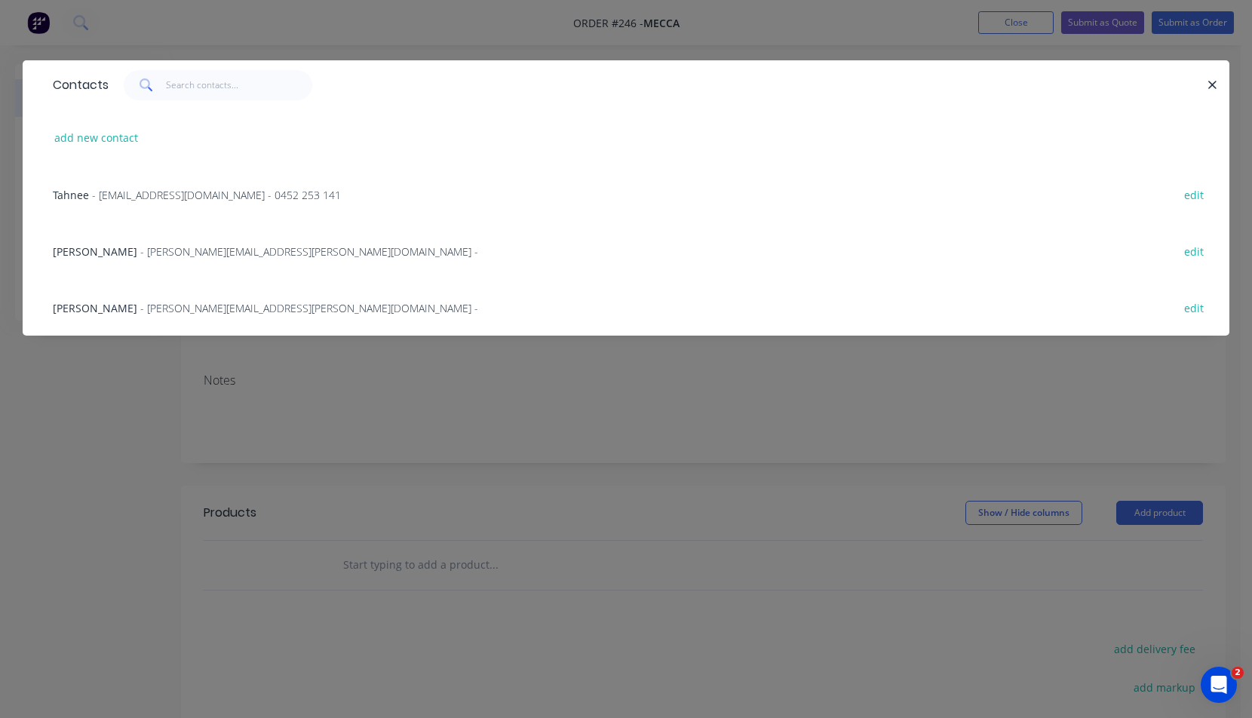
click at [109, 307] on span "[PERSON_NAME]" at bounding box center [95, 308] width 84 height 14
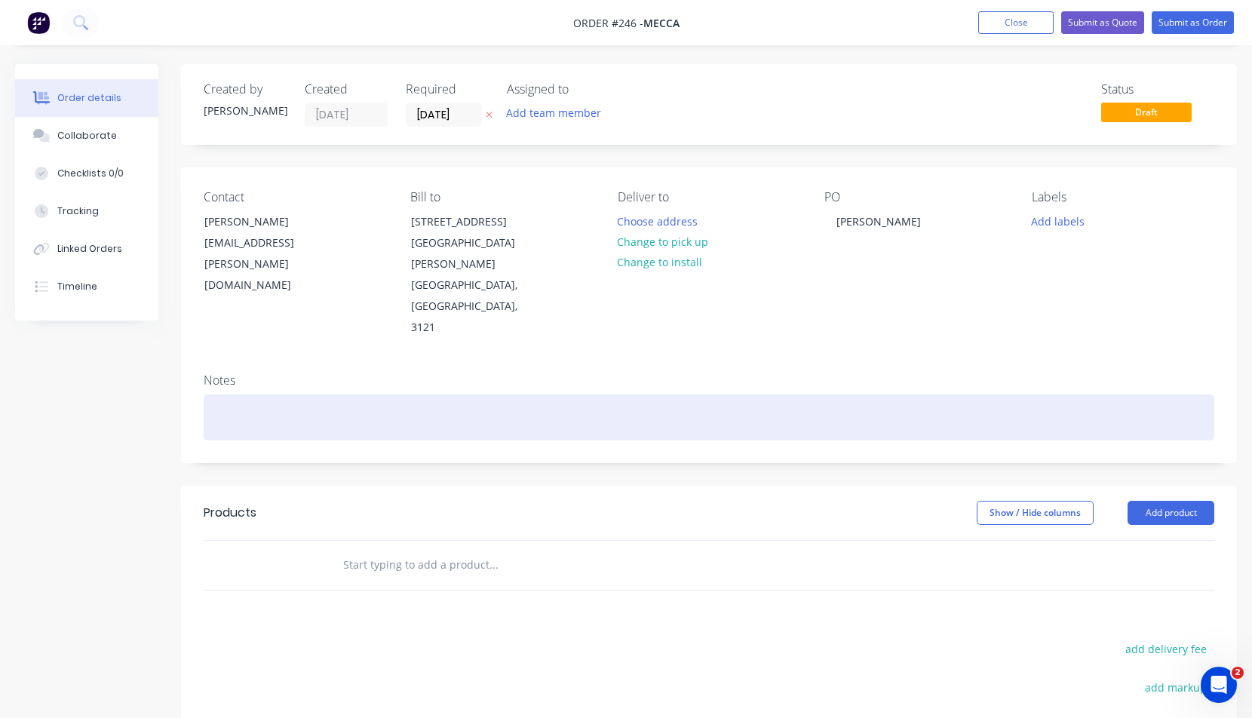
click at [469, 394] on div at bounding box center [709, 417] width 1011 height 46
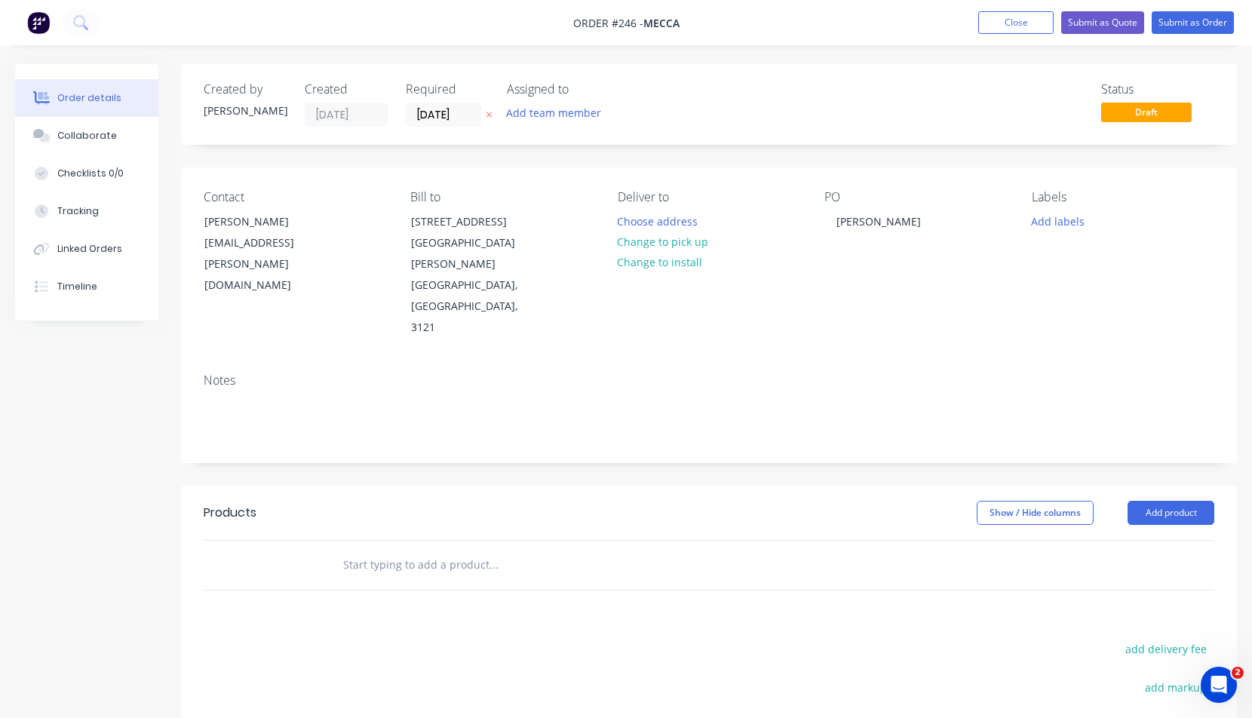
drag, startPoint x: 451, startPoint y: 508, endPoint x: 465, endPoint y: 504, distance: 14.1
click at [451, 550] on input "text" at bounding box center [493, 565] width 302 height 30
click at [1172, 501] on button "Add product" at bounding box center [1171, 513] width 87 height 24
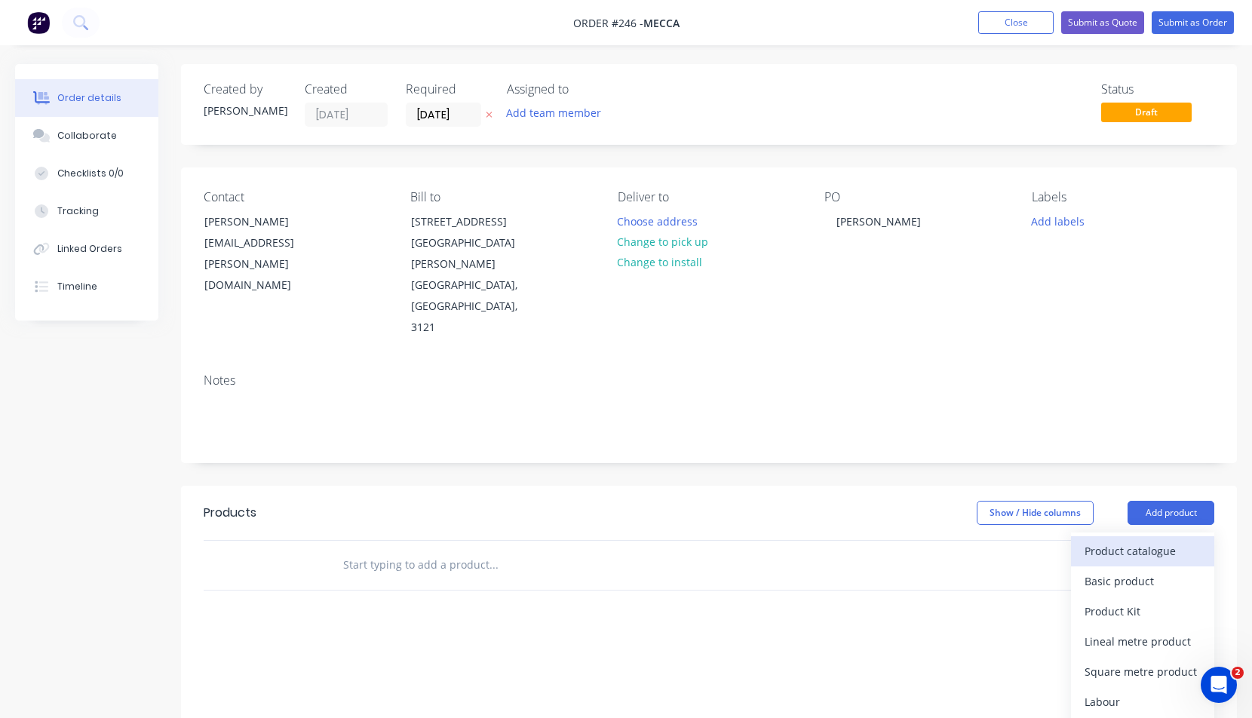
click at [1113, 540] on div "Product catalogue" at bounding box center [1143, 551] width 116 height 22
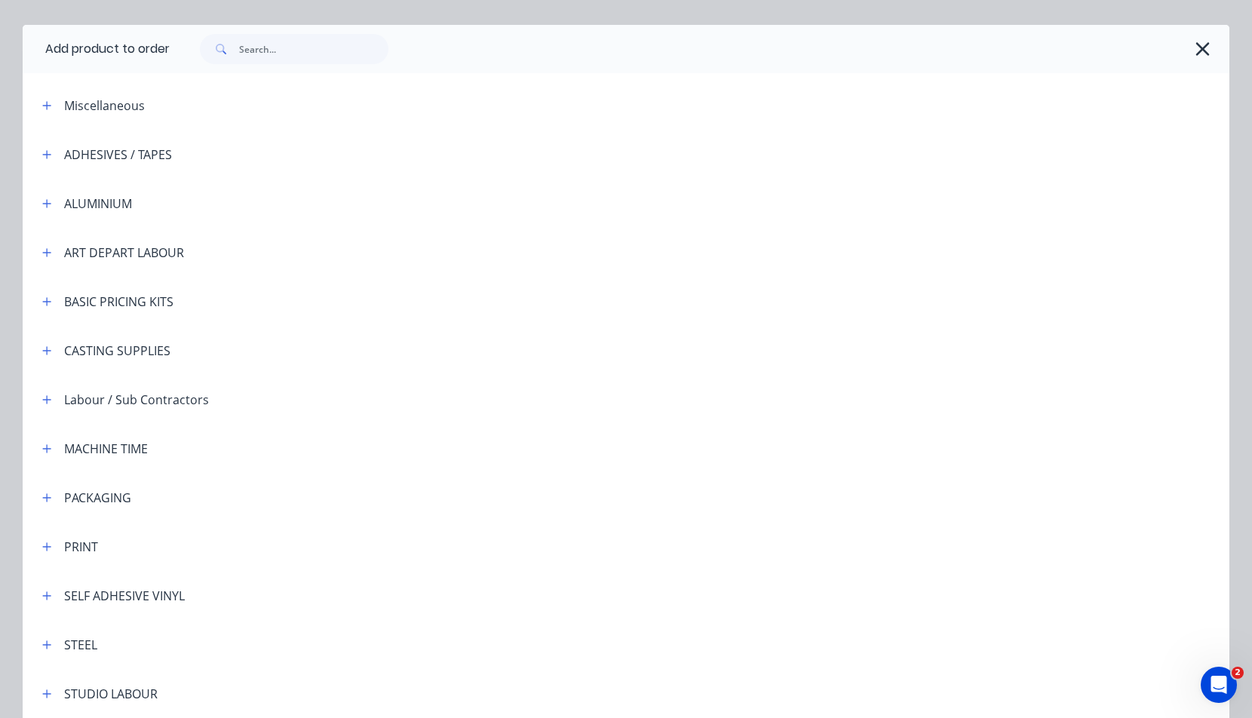
scroll to position [298, 0]
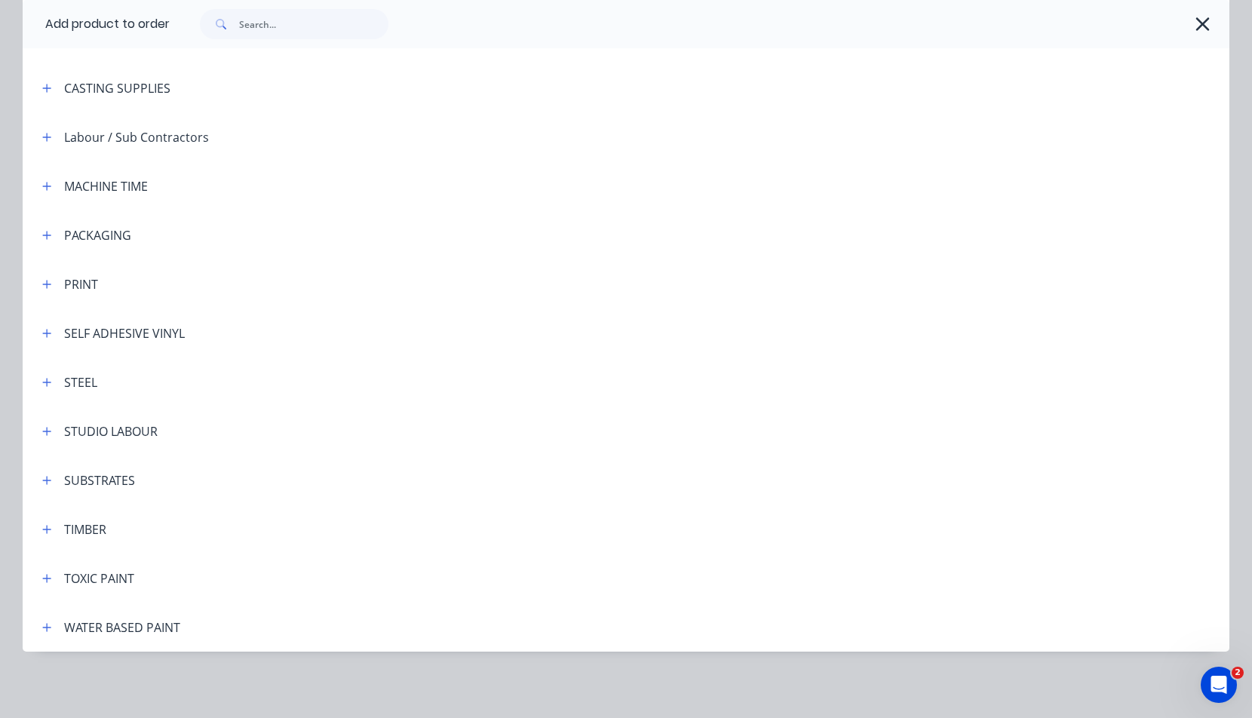
drag, startPoint x: 42, startPoint y: 284, endPoint x: 54, endPoint y: 291, distance: 14.2
click at [43, 284] on icon "button" at bounding box center [47, 284] width 8 height 8
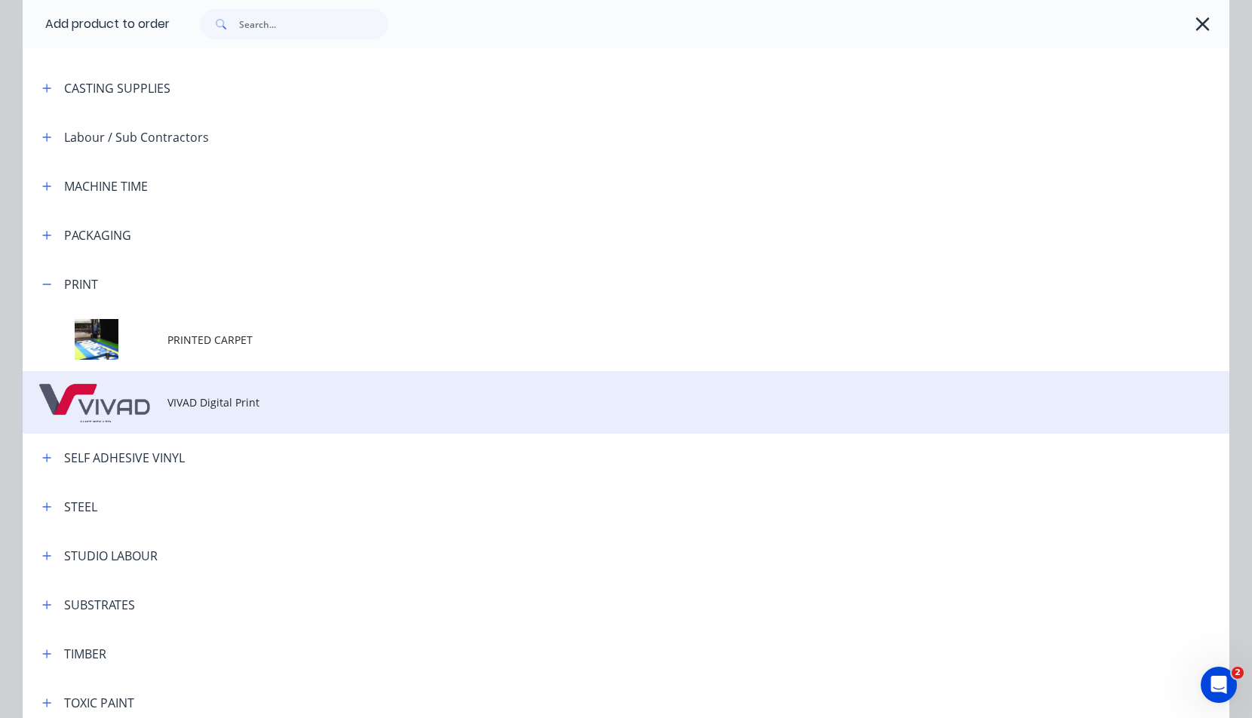
click at [201, 404] on span "VIVAD Digital Print" at bounding box center [591, 402] width 849 height 16
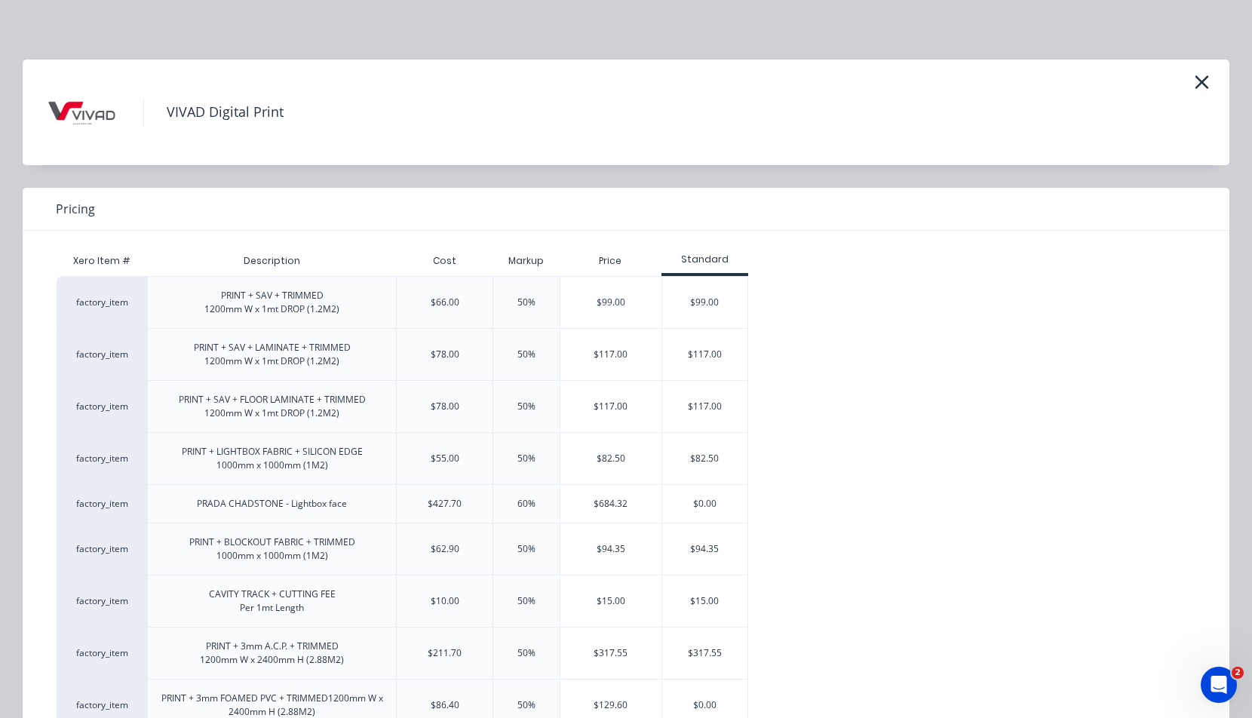
scroll to position [0, 0]
click at [612, 356] on div "$117.00" at bounding box center [610, 355] width 101 height 51
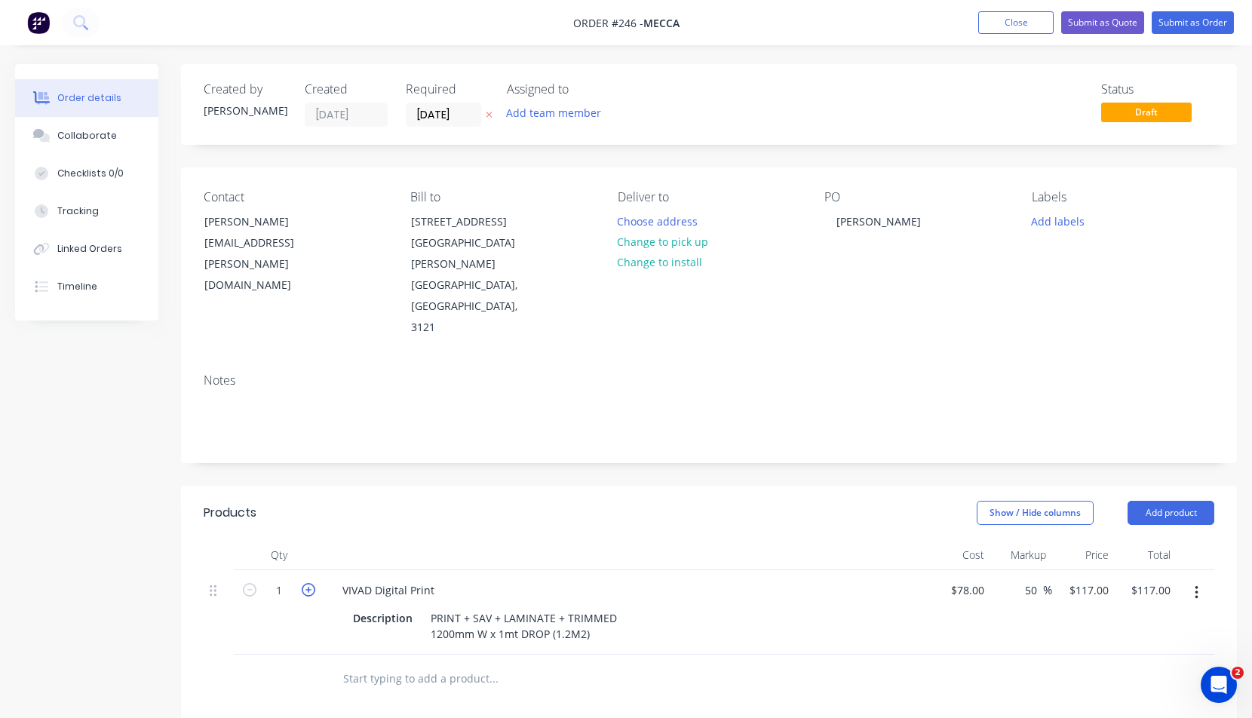
click at [308, 583] on icon "button" at bounding box center [309, 590] width 14 height 14
type input "2"
type input "$234.00"
click at [309, 583] on icon "button" at bounding box center [309, 590] width 14 height 14
type input "3"
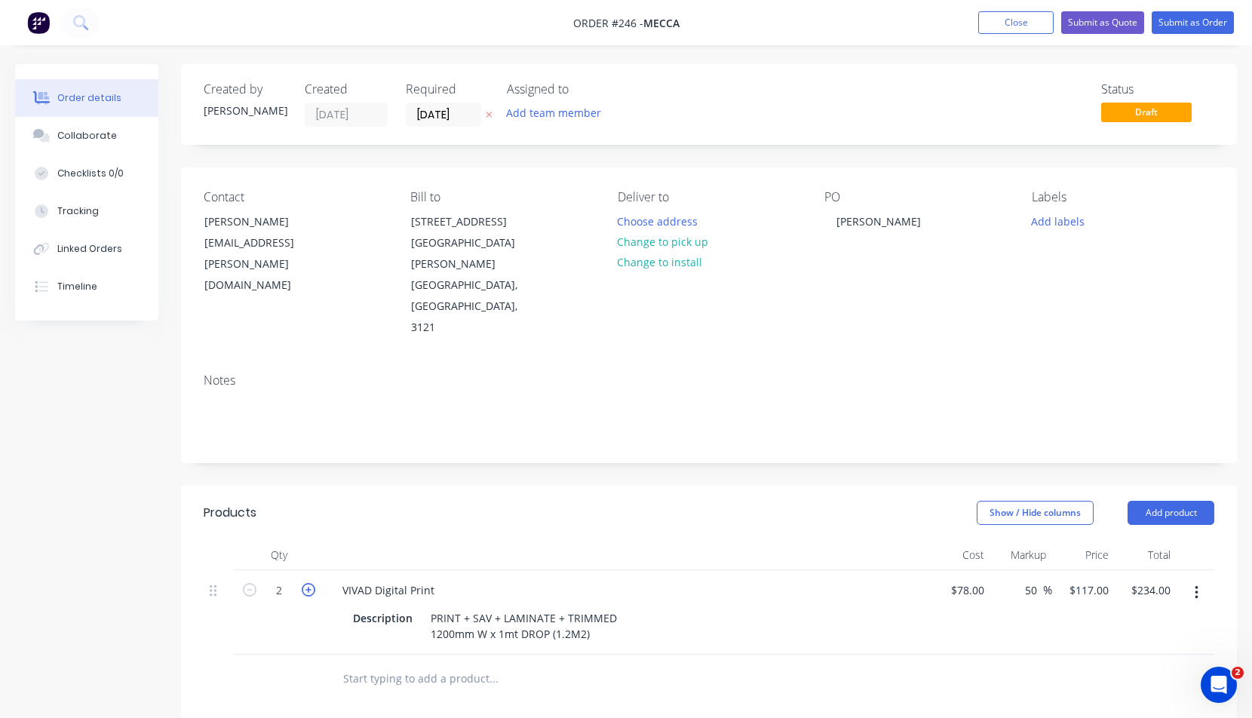
type input "$351.00"
click at [1169, 501] on button "Add product" at bounding box center [1171, 513] width 87 height 24
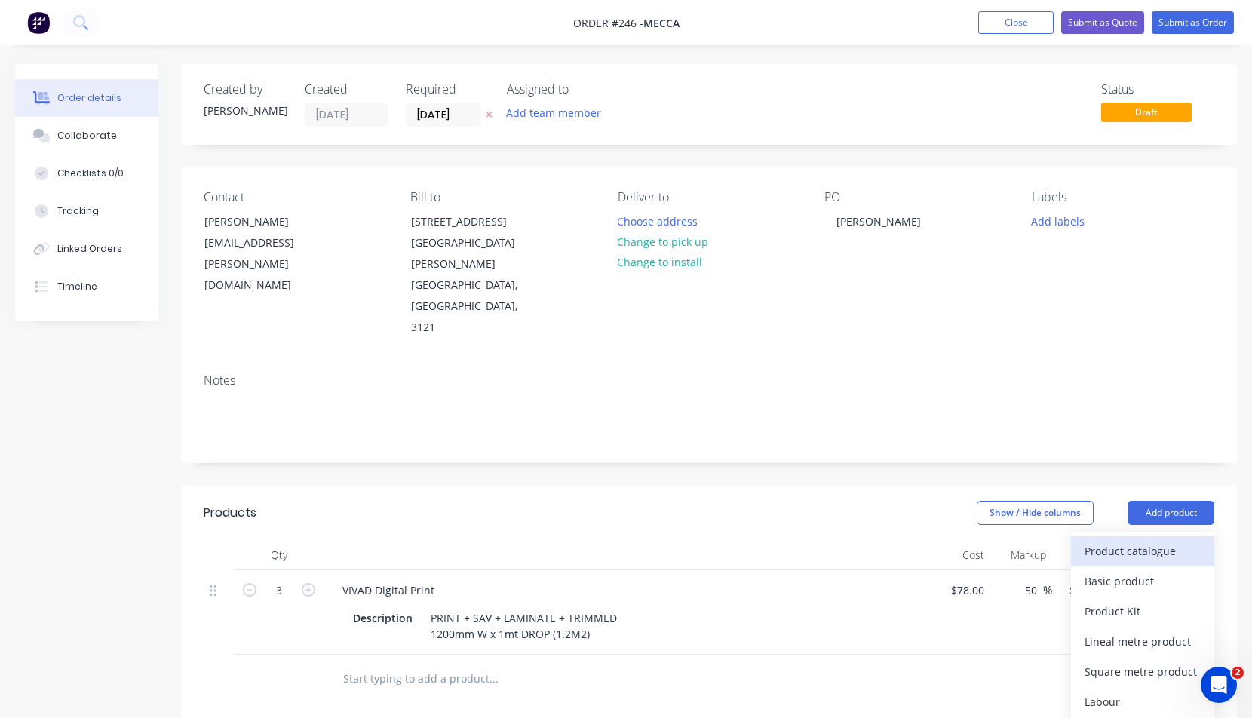
click at [1122, 540] on div "Product catalogue" at bounding box center [1143, 551] width 116 height 22
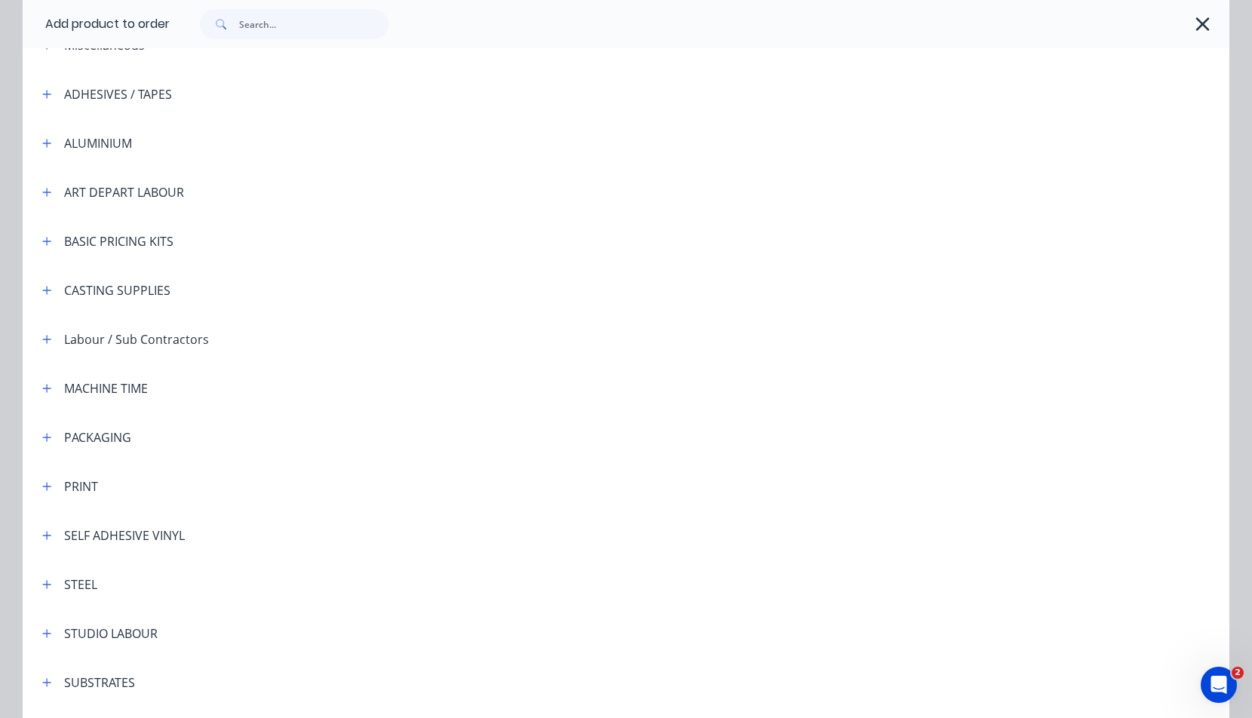
scroll to position [298, 0]
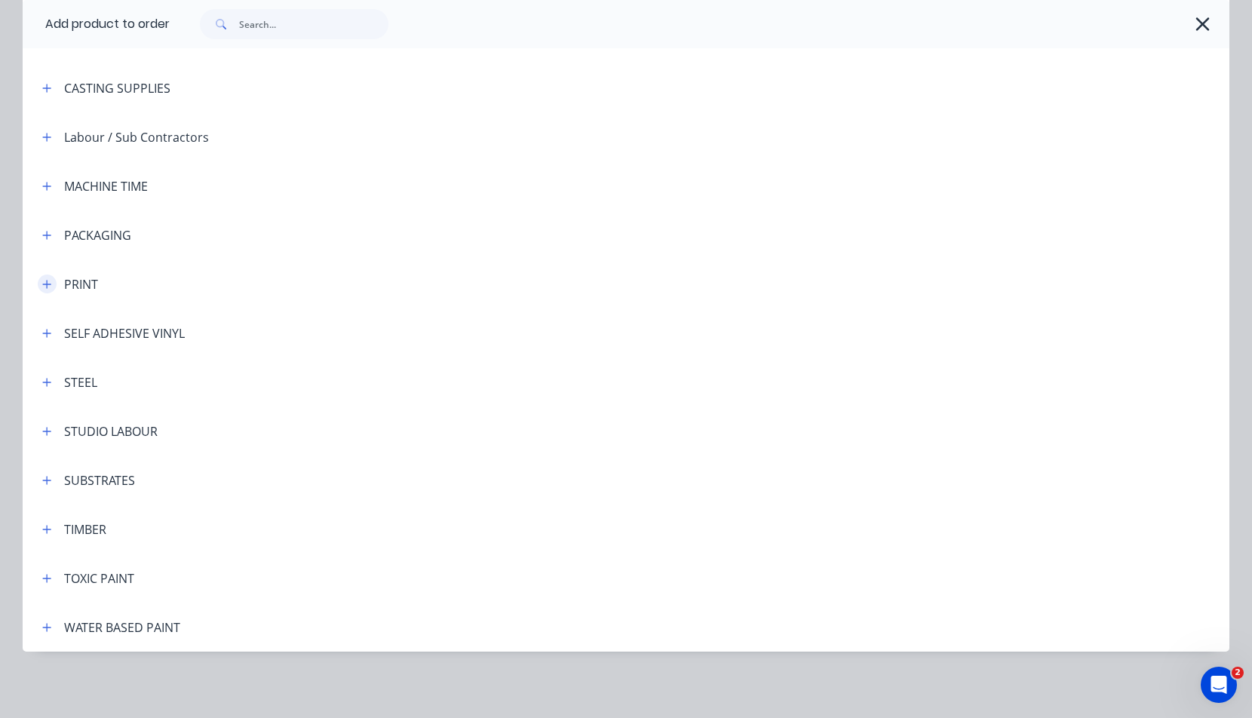
click at [43, 286] on icon "button" at bounding box center [46, 284] width 9 height 11
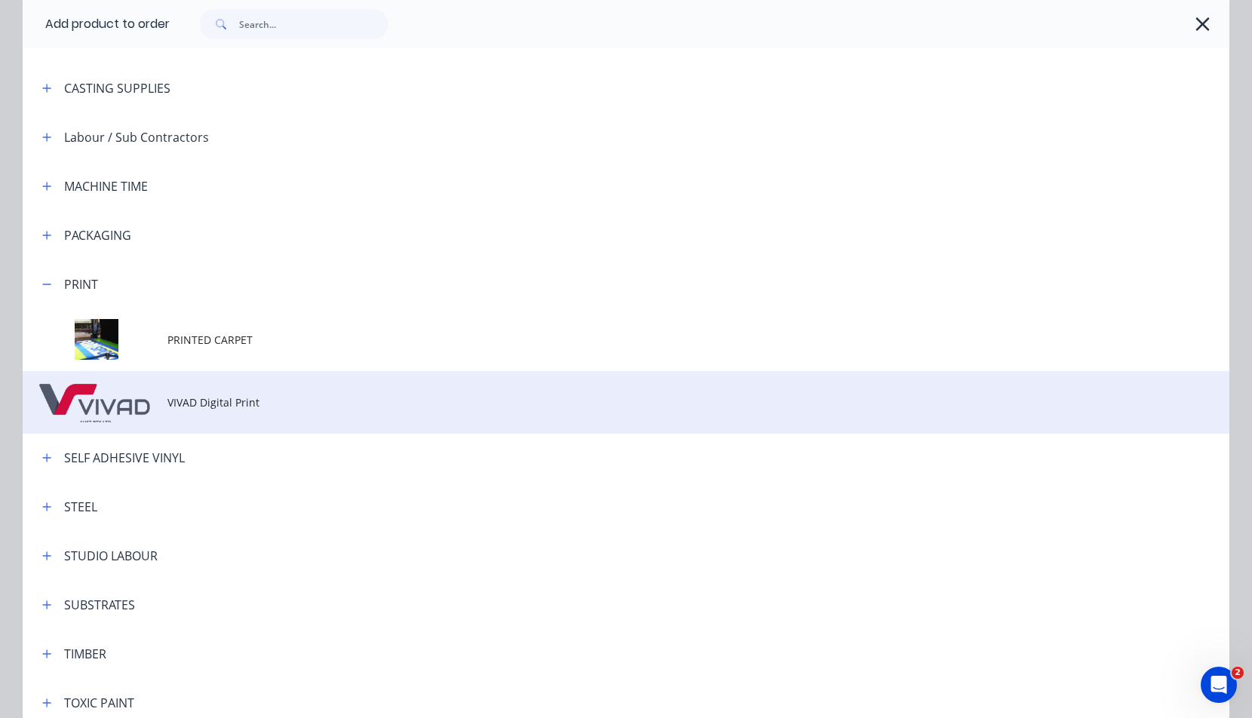
click at [189, 397] on span "VIVAD Digital Print" at bounding box center [591, 402] width 849 height 16
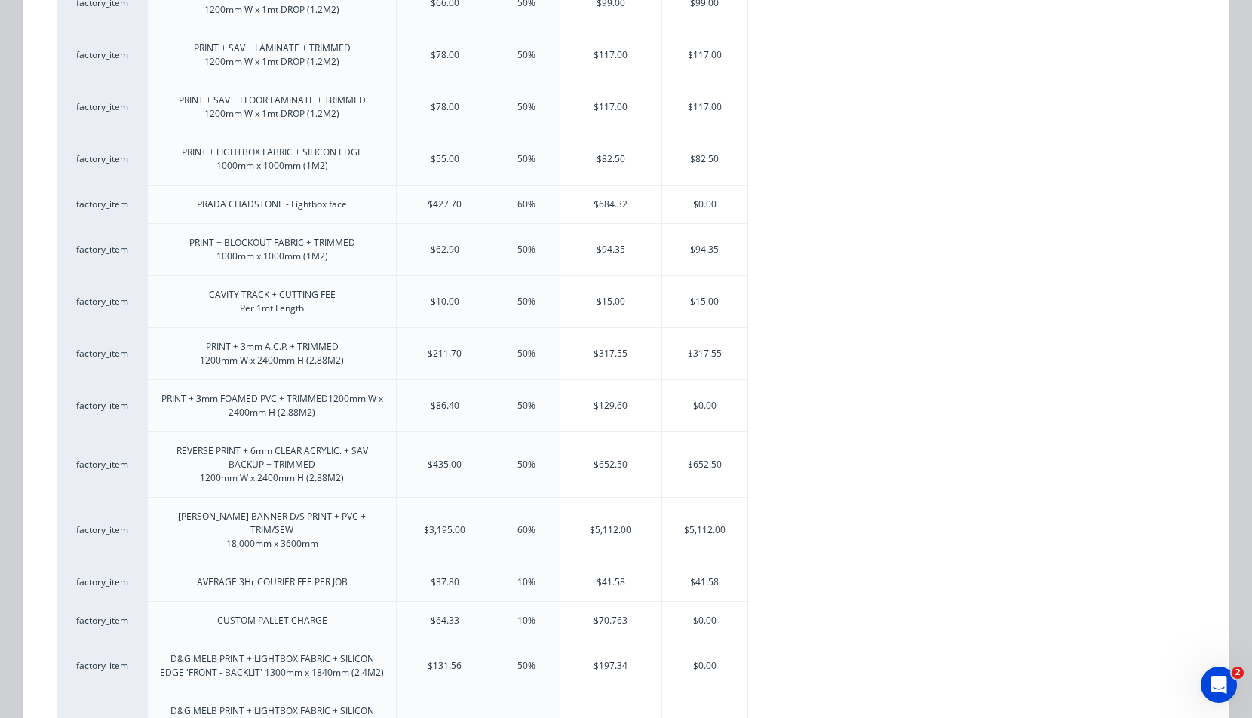
scroll to position [300, 0]
click at [608, 405] on div "$129.60" at bounding box center [610, 405] width 101 height 51
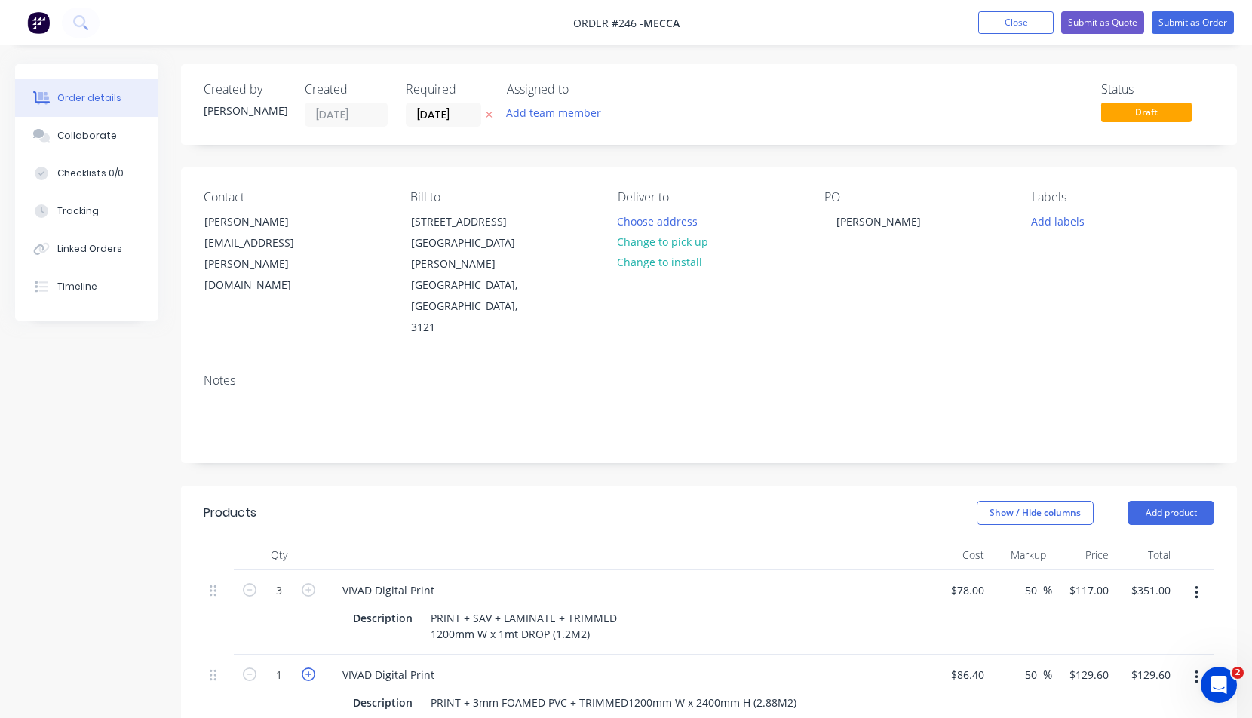
click at [310, 668] on icon "button" at bounding box center [309, 675] width 14 height 14
type input "2"
type input "$259.20"
click at [1198, 585] on icon "button" at bounding box center [1197, 593] width 4 height 17
click at [1112, 712] on div "Delete" at bounding box center [1143, 723] width 116 height 22
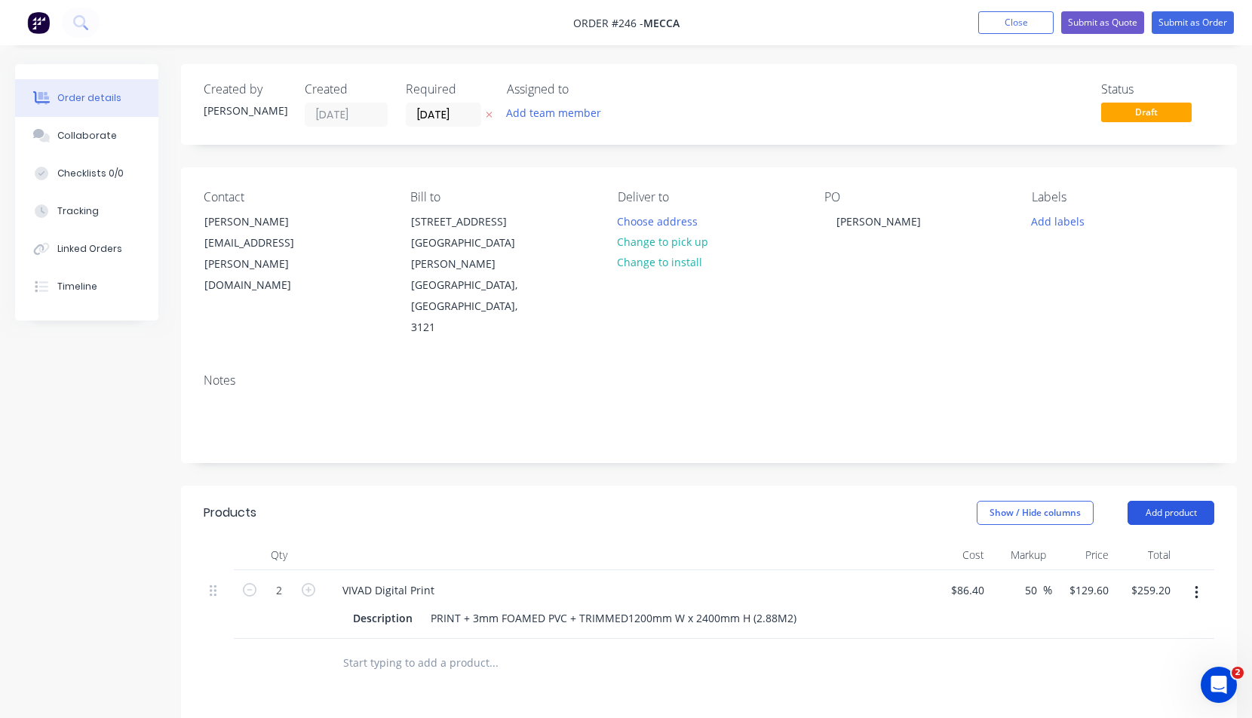
click at [1169, 501] on button "Add product" at bounding box center [1171, 513] width 87 height 24
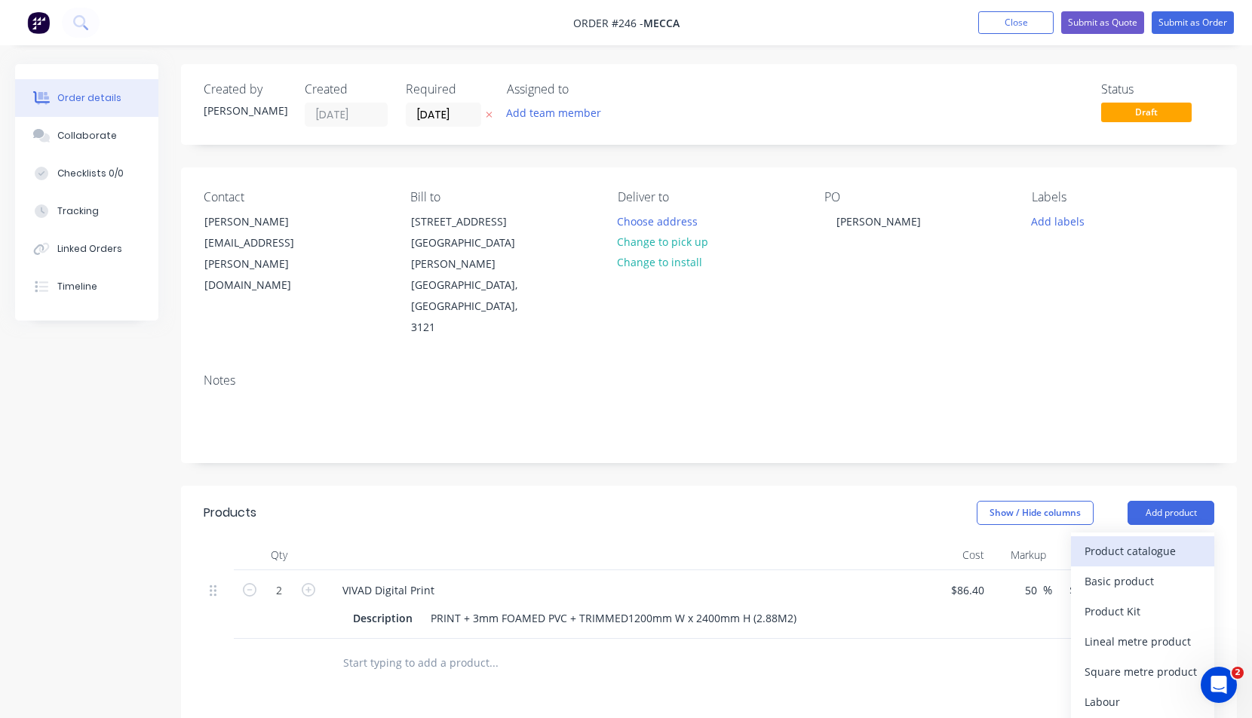
click at [1128, 540] on div "Product catalogue" at bounding box center [1143, 551] width 116 height 22
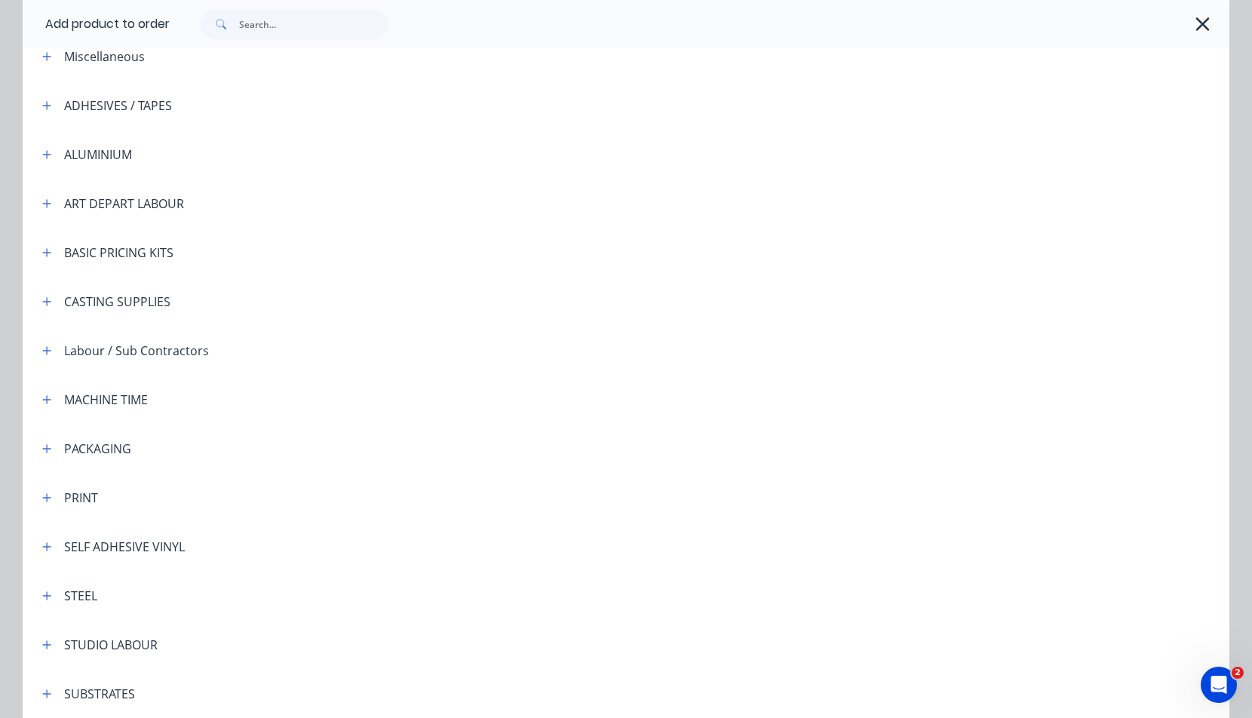
scroll to position [142, 0]
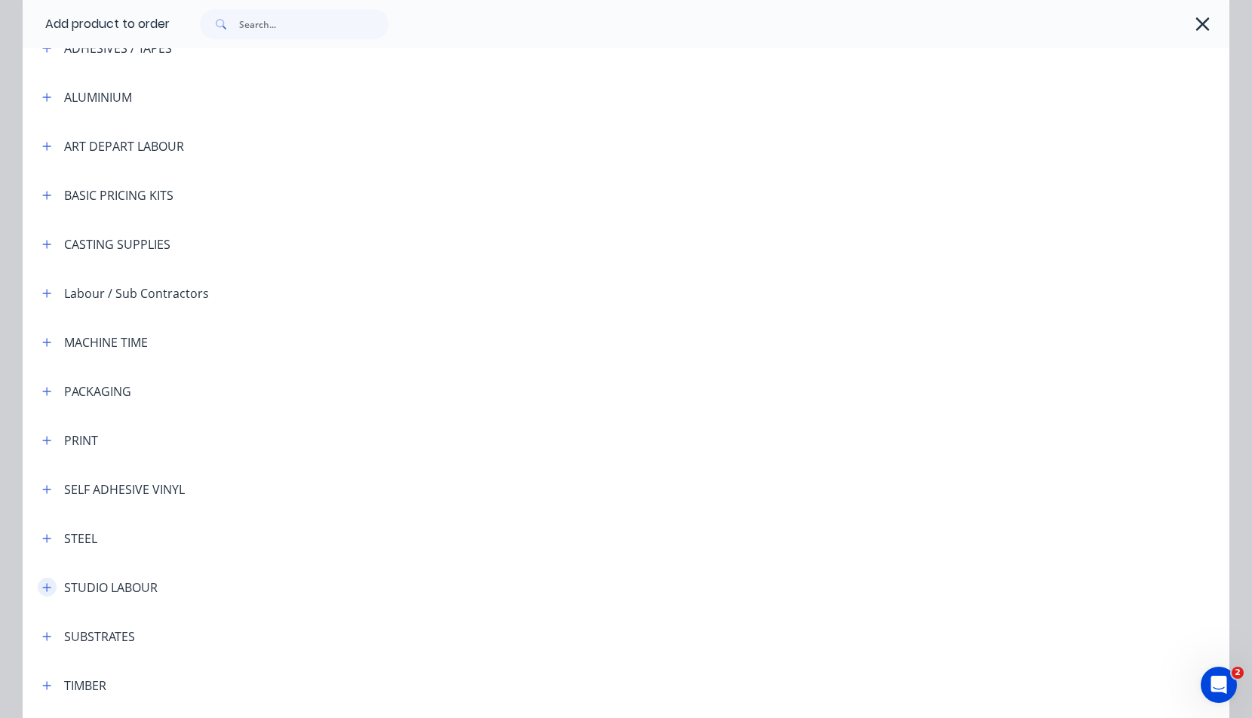
click at [42, 585] on icon "button" at bounding box center [46, 587] width 9 height 11
click at [216, 633] on span "STUDIO LABOUR - standard" at bounding box center [591, 630] width 849 height 16
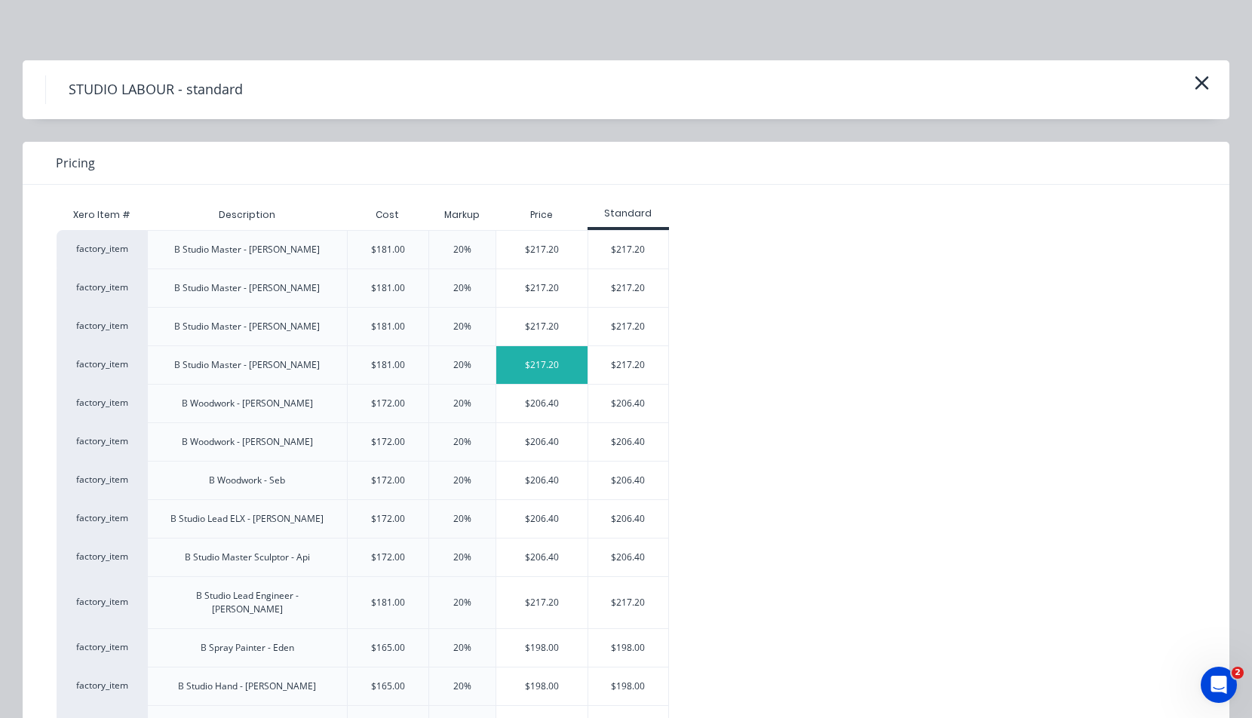
drag, startPoint x: 548, startPoint y: 360, endPoint x: 539, endPoint y: 364, distance: 10.5
click at [548, 360] on div "$217.20" at bounding box center [541, 365] width 91 height 38
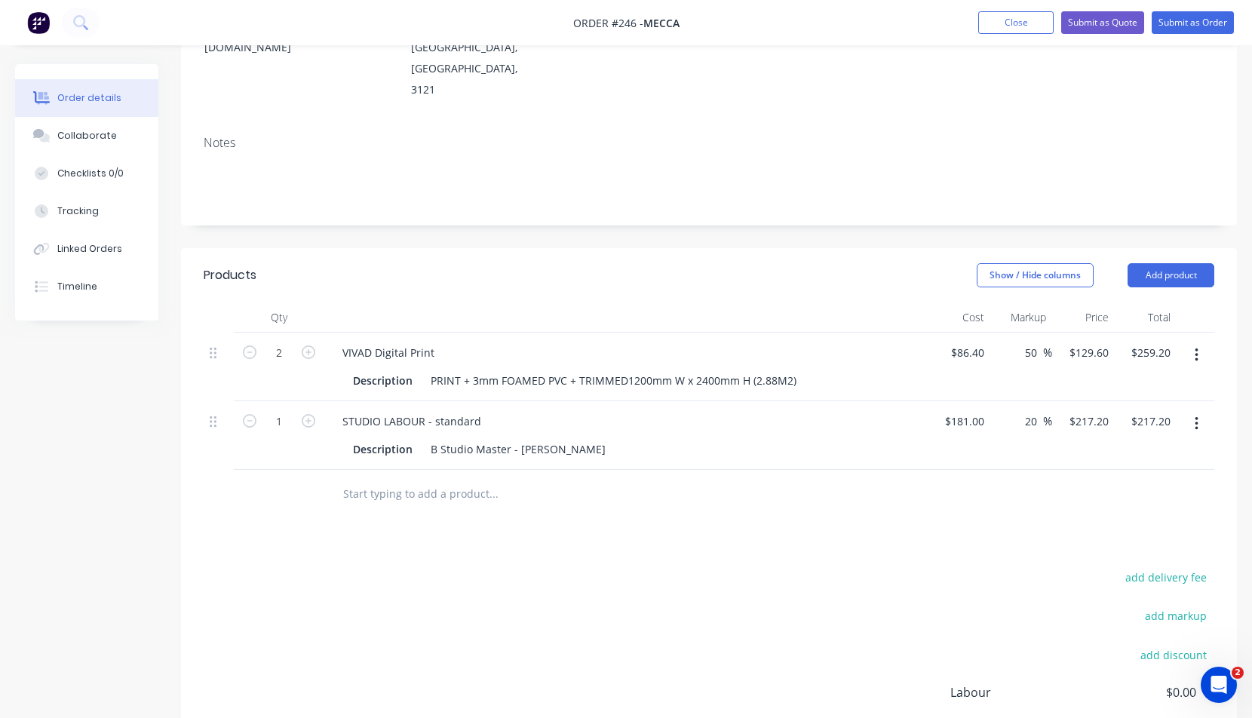
scroll to position [360, 0]
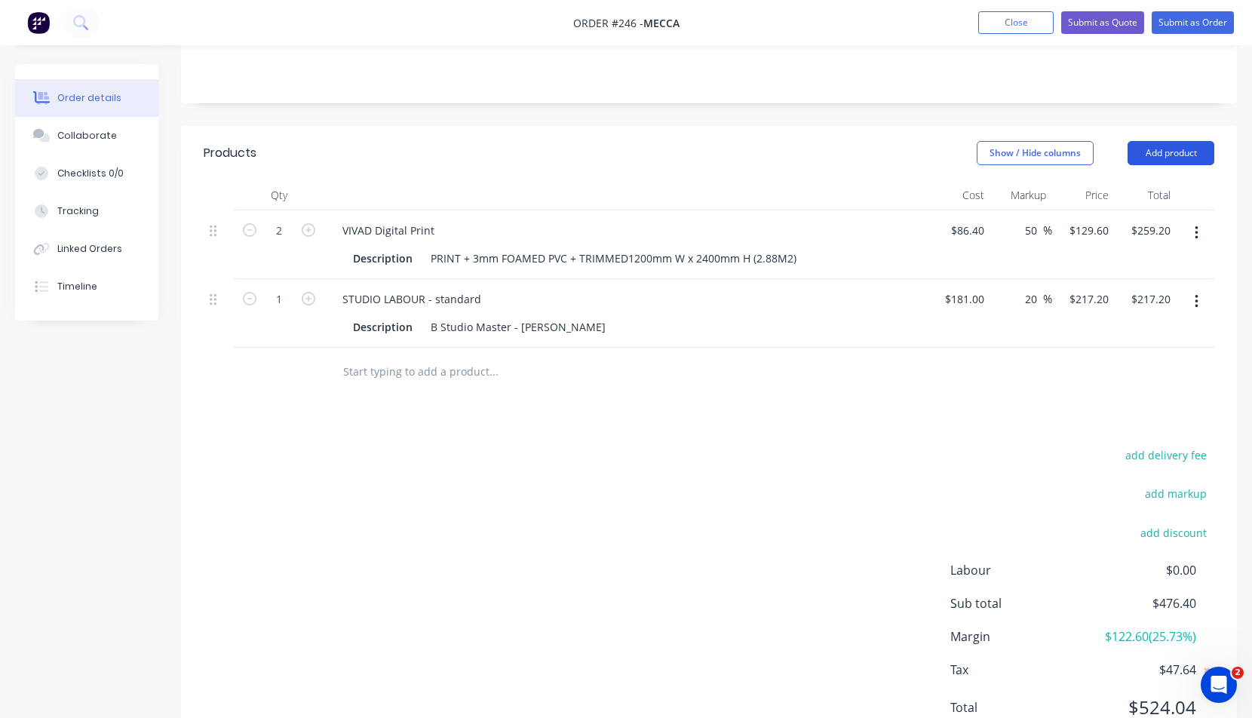
click at [1158, 141] on button "Add product" at bounding box center [1171, 153] width 87 height 24
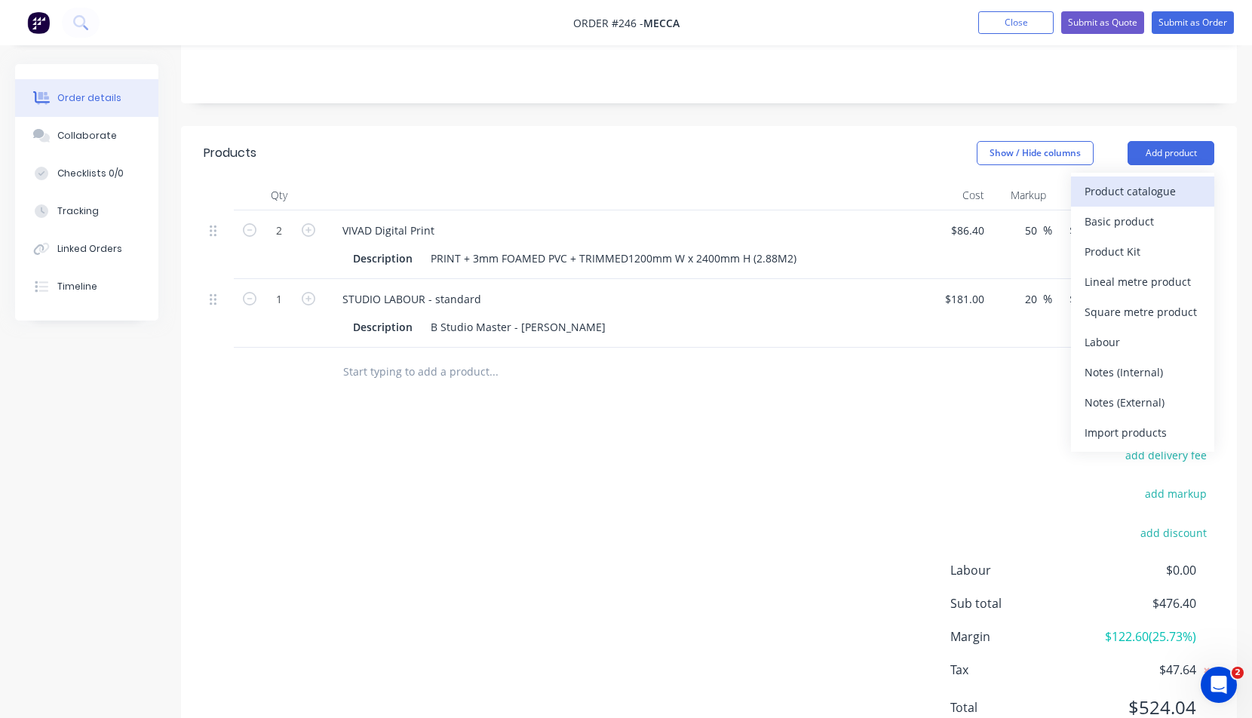
click at [1120, 180] on div "Product catalogue" at bounding box center [1143, 191] width 116 height 22
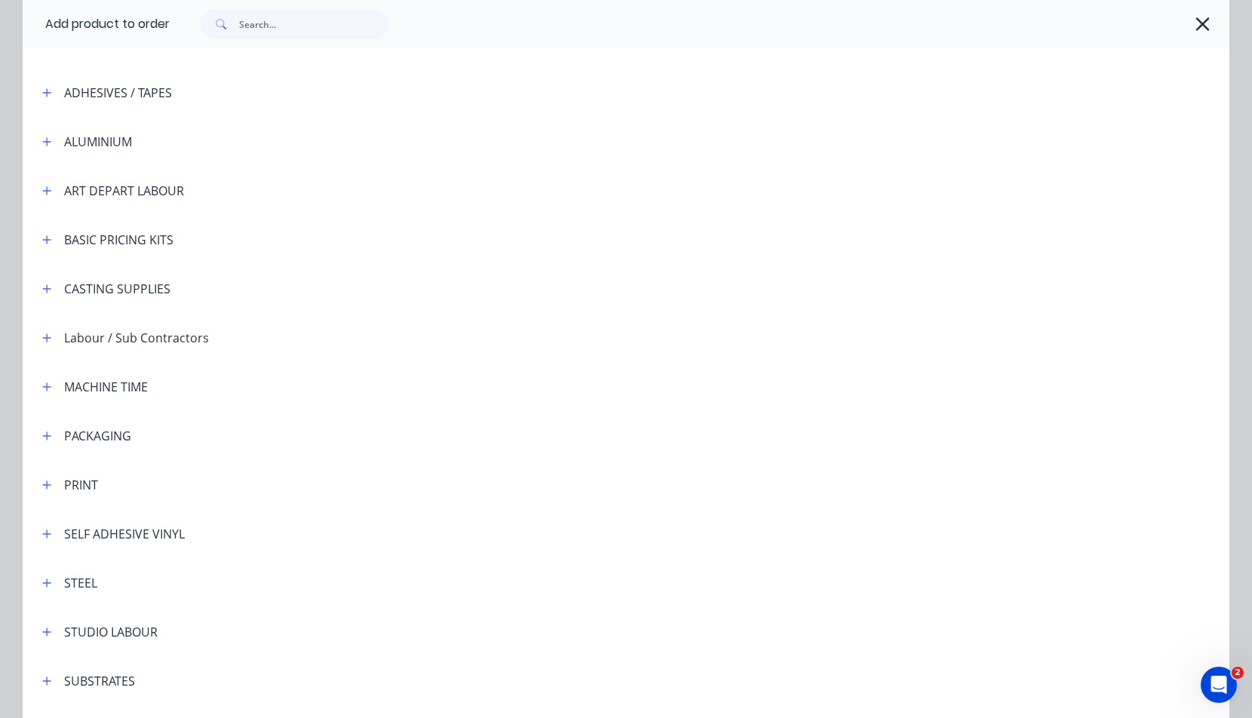
scroll to position [97, 0]
click at [42, 485] on icon "button" at bounding box center [46, 485] width 9 height 11
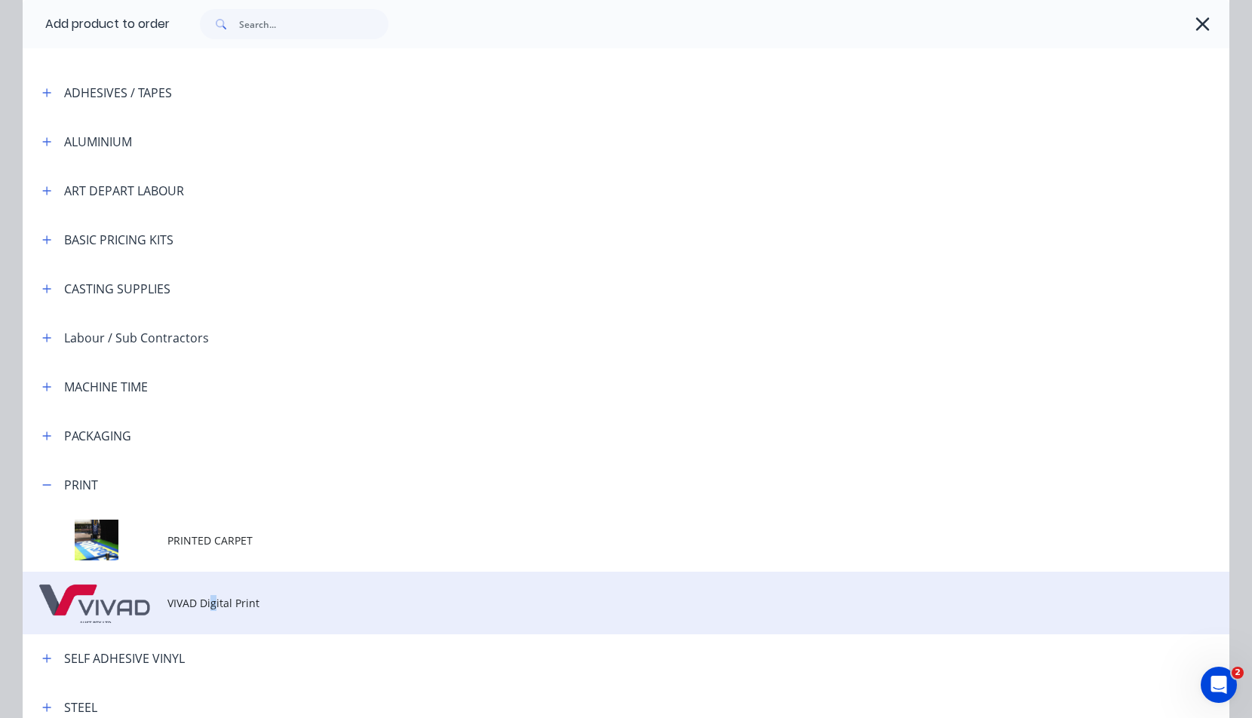
click at [207, 597] on span "VIVAD Digital Print" at bounding box center [591, 603] width 849 height 16
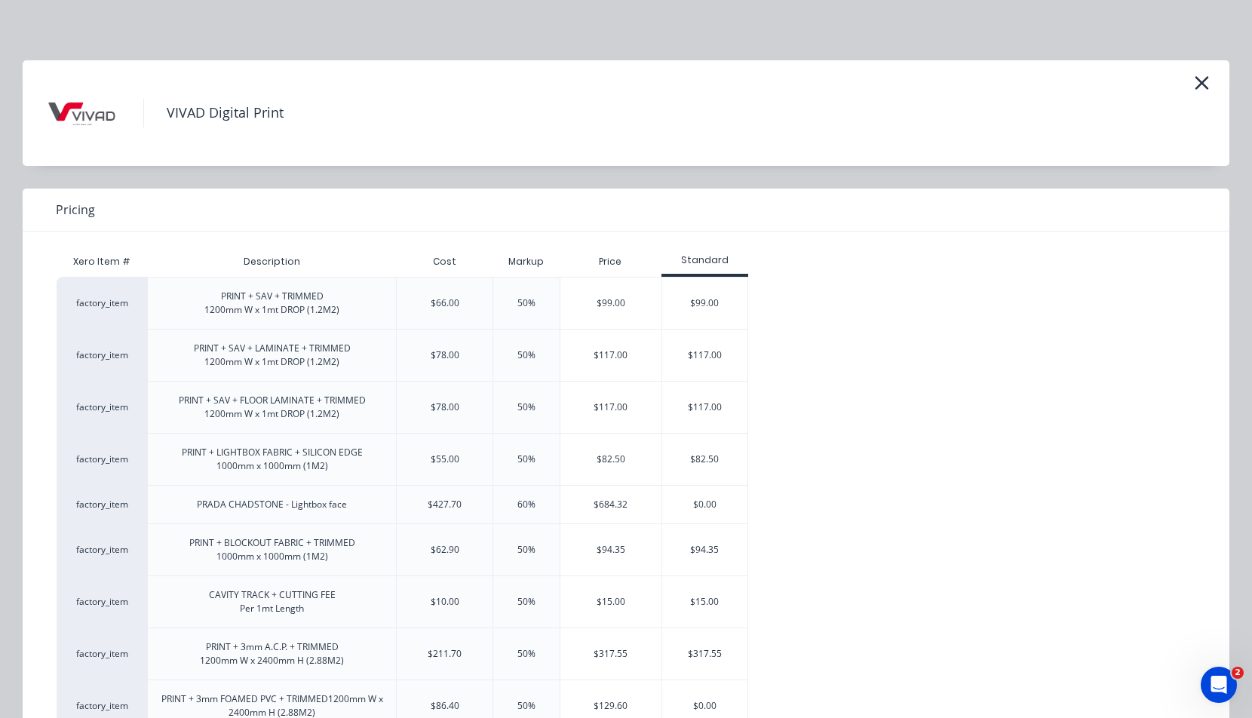
scroll to position [526, 0]
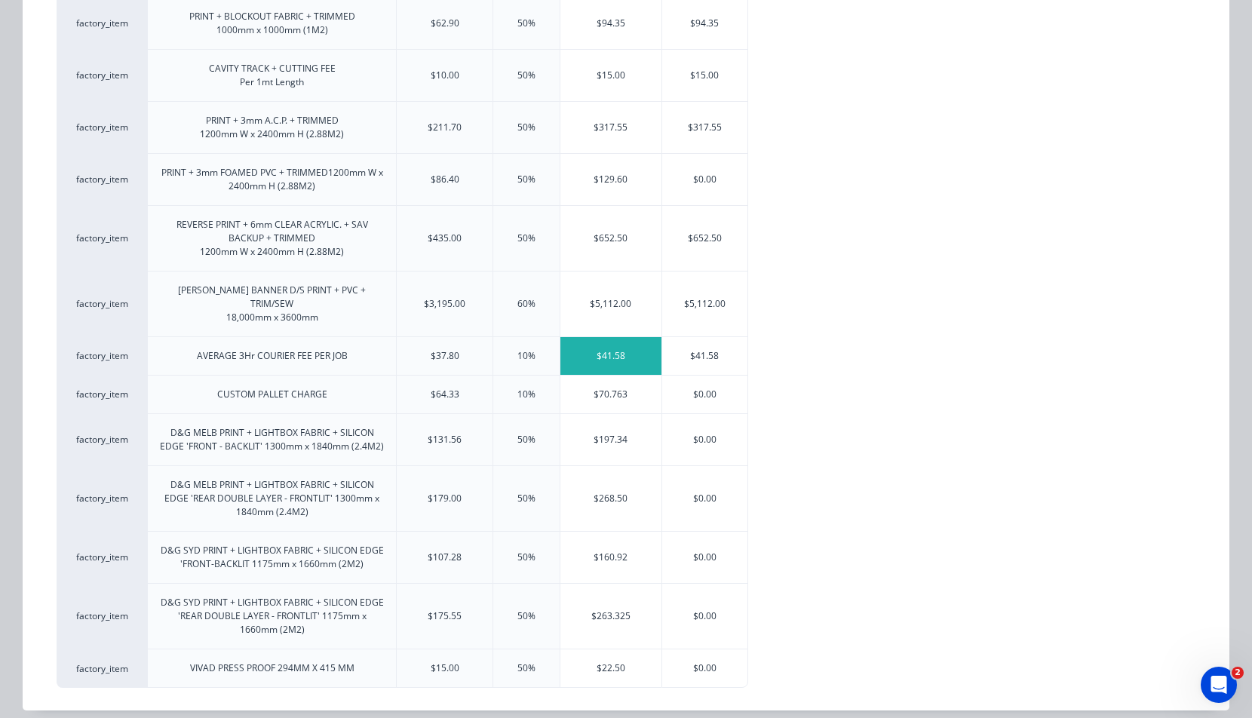
click at [615, 343] on div "$41.58" at bounding box center [610, 356] width 101 height 38
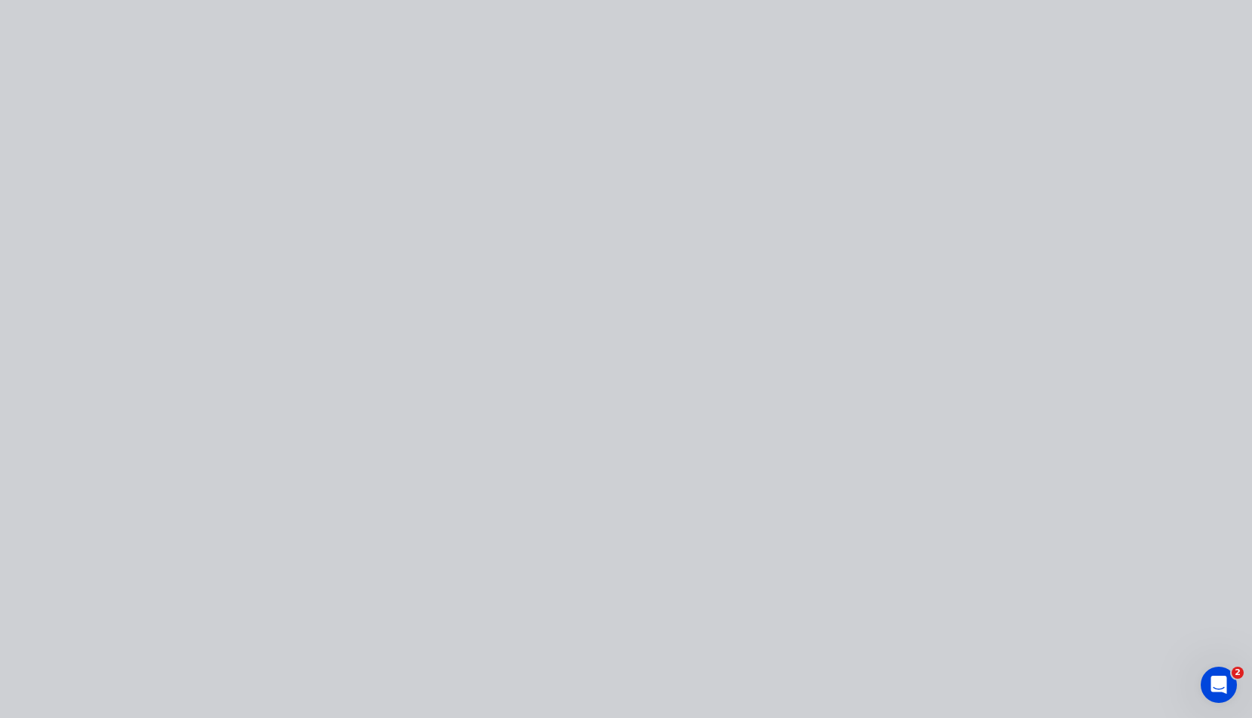
scroll to position [0, 0]
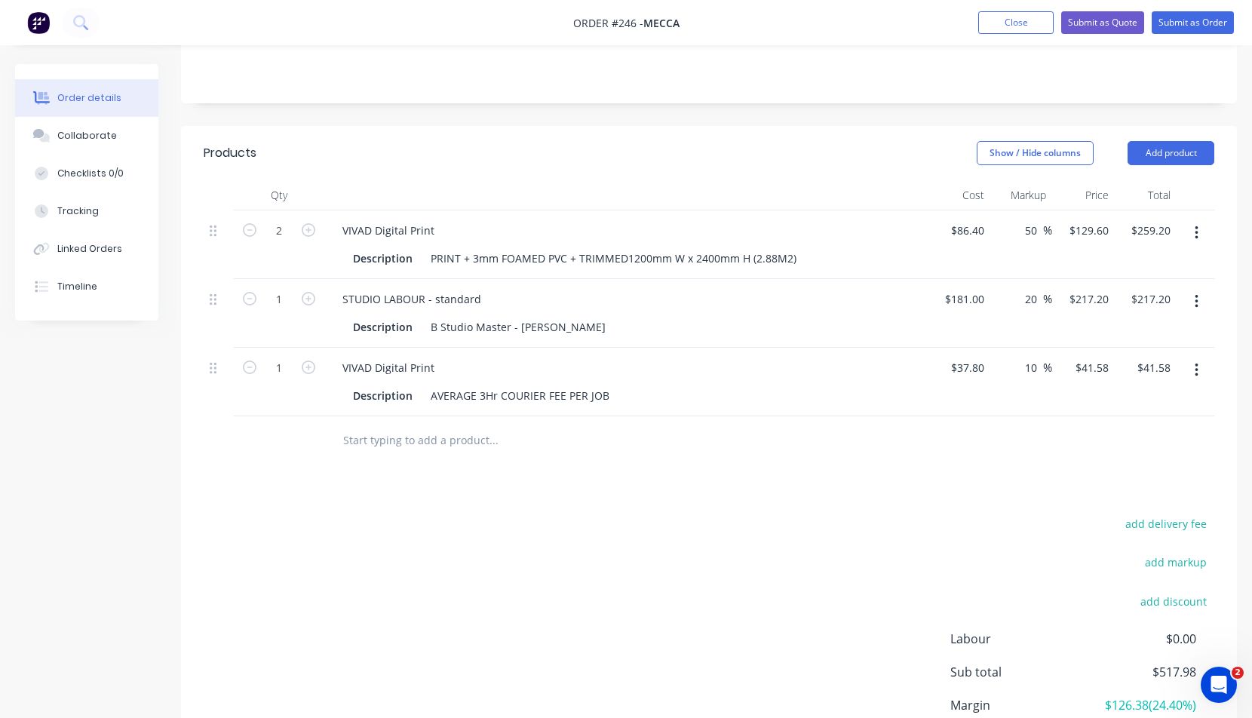
click at [588, 514] on div "add delivery fee add markup add discount Labour $0.00 Sub total $517.98 Margin …" at bounding box center [709, 659] width 1011 height 291
drag, startPoint x: 275, startPoint y: 167, endPoint x: 284, endPoint y: 167, distance: 9.1
click at [284, 219] on input "2" at bounding box center [278, 230] width 39 height 23
type input "1.5"
type input "$194.40"
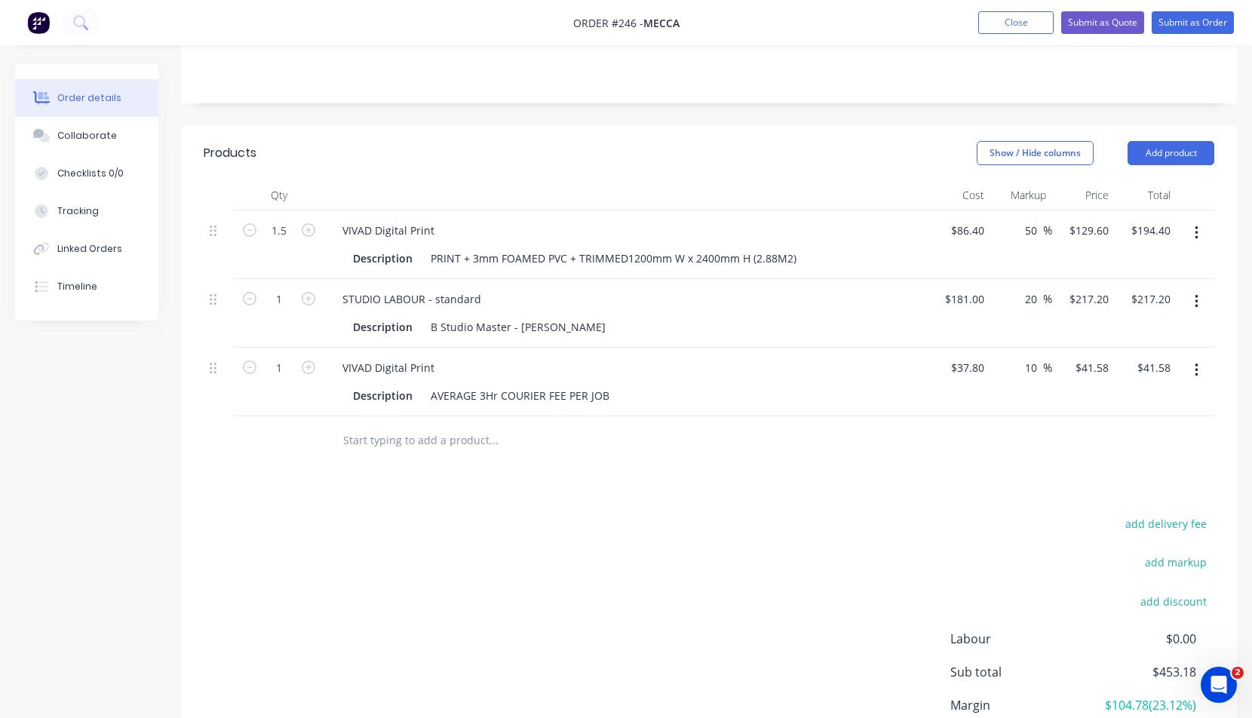
click at [627, 438] on div "Products Show / Hide columns Add product Qty Cost Markup Price Total 1.5 VIVAD …" at bounding box center [709, 476] width 1056 height 701
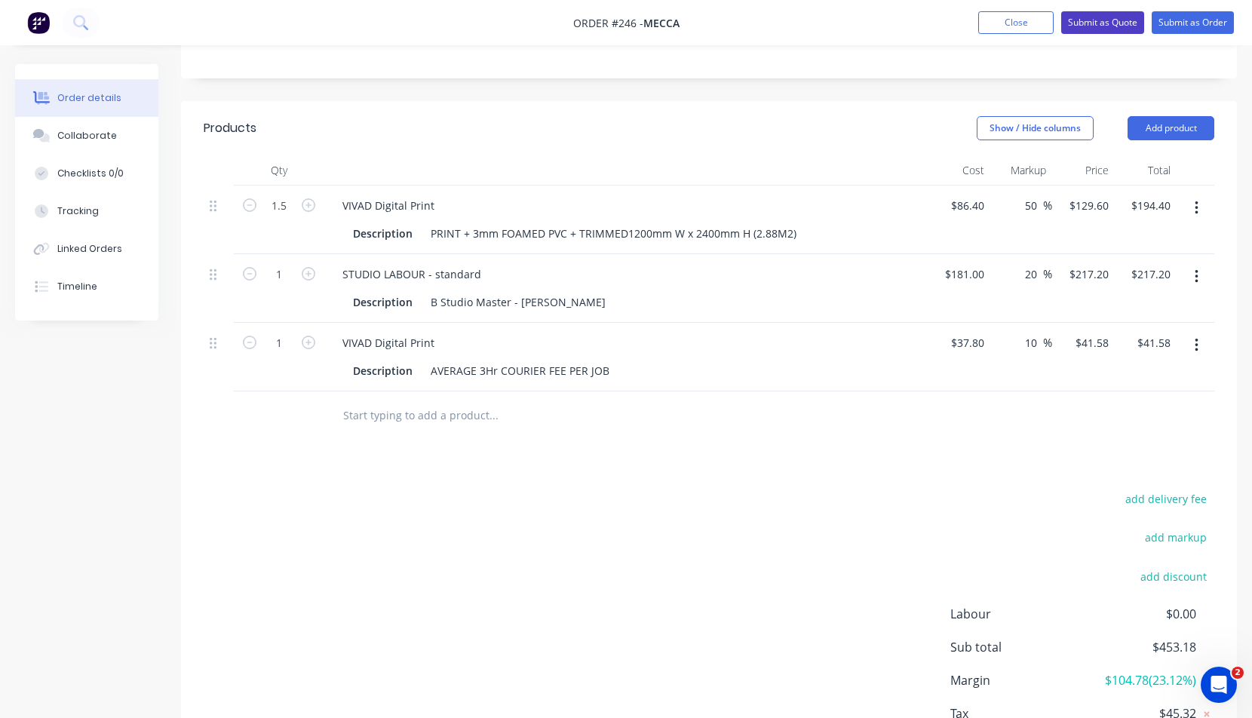
click at [1088, 20] on button "Submit as Quote" at bounding box center [1102, 22] width 83 height 23
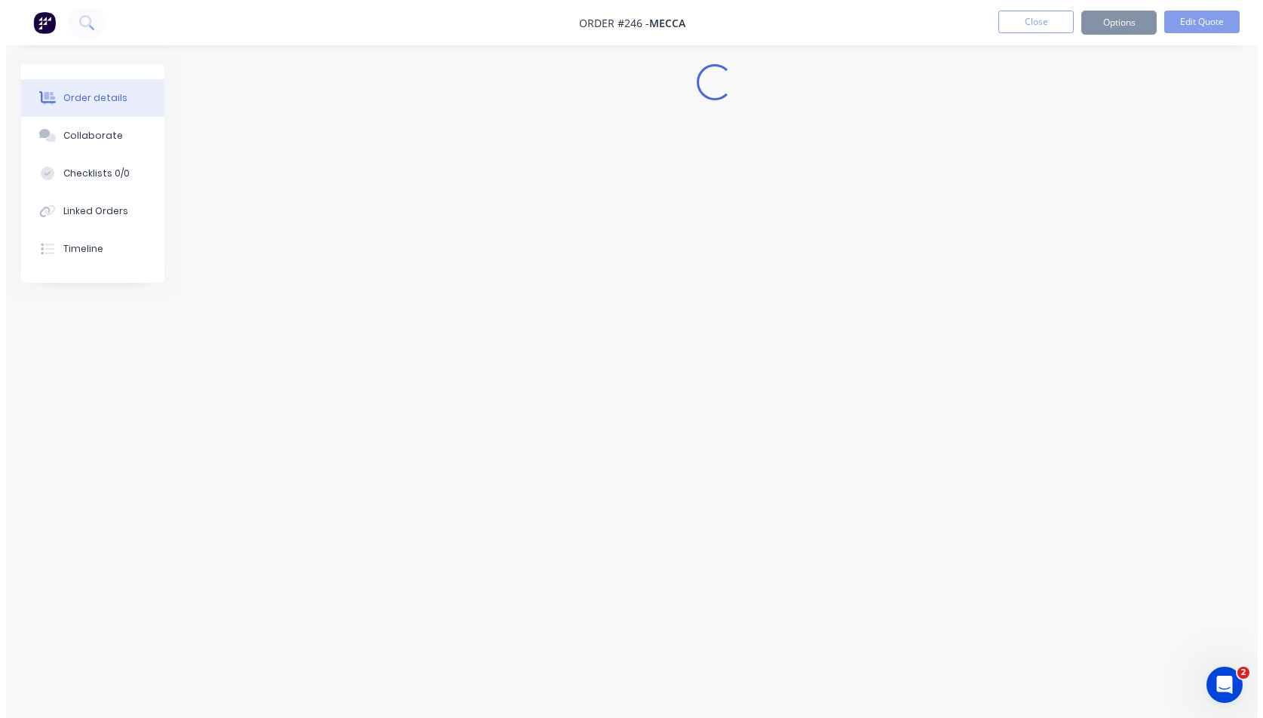
scroll to position [0, 0]
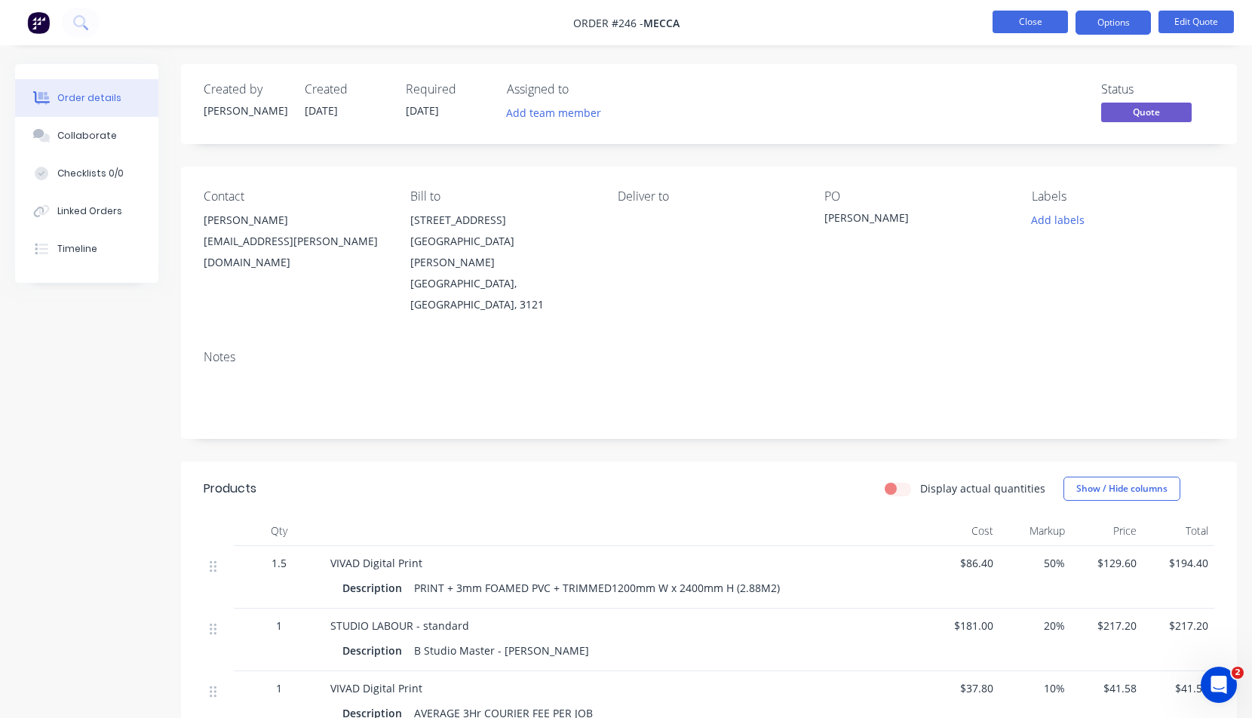
click at [1019, 20] on button "Close" at bounding box center [1030, 22] width 75 height 23
